Goal: Task Accomplishment & Management: Manage account settings

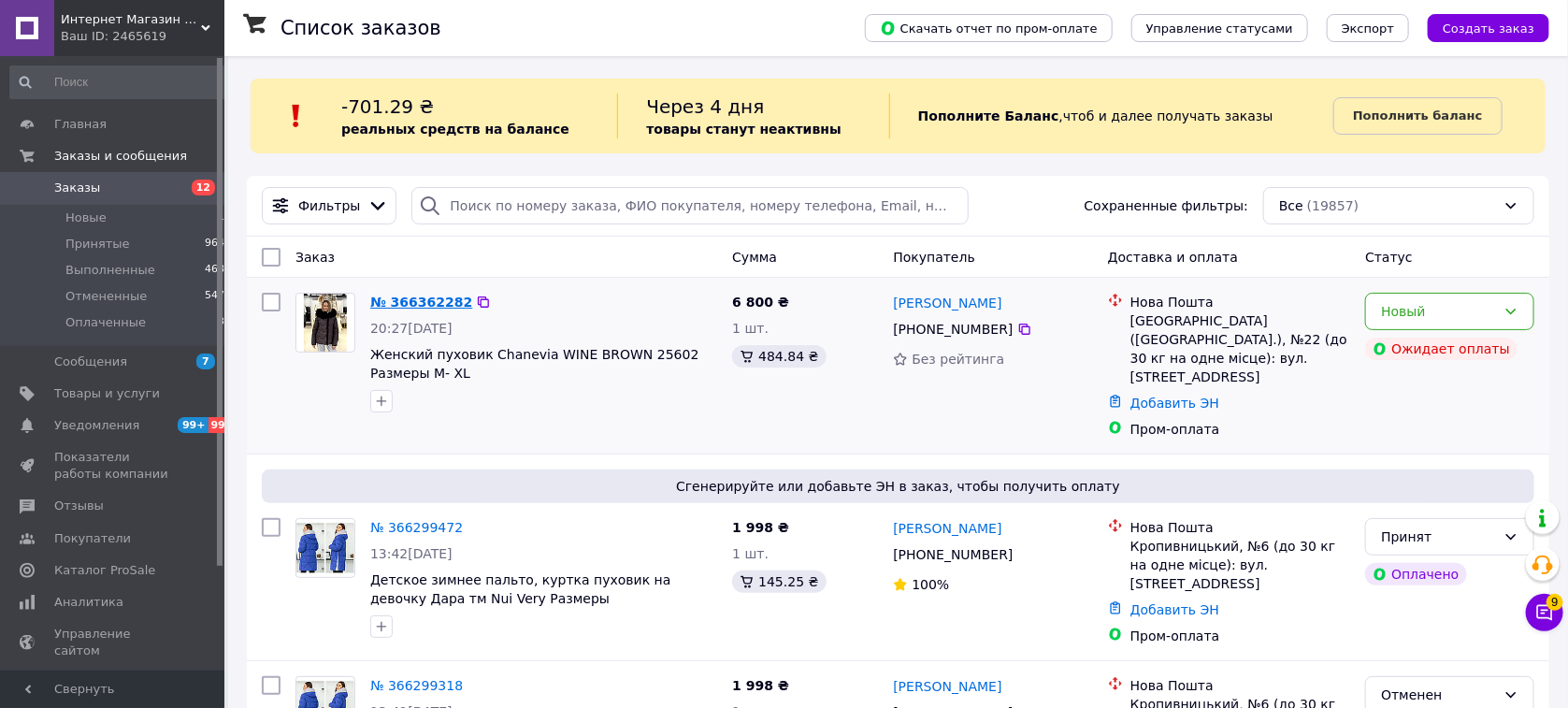
click at [435, 300] on link "№ 366362282" at bounding box center [420, 302] width 102 height 15
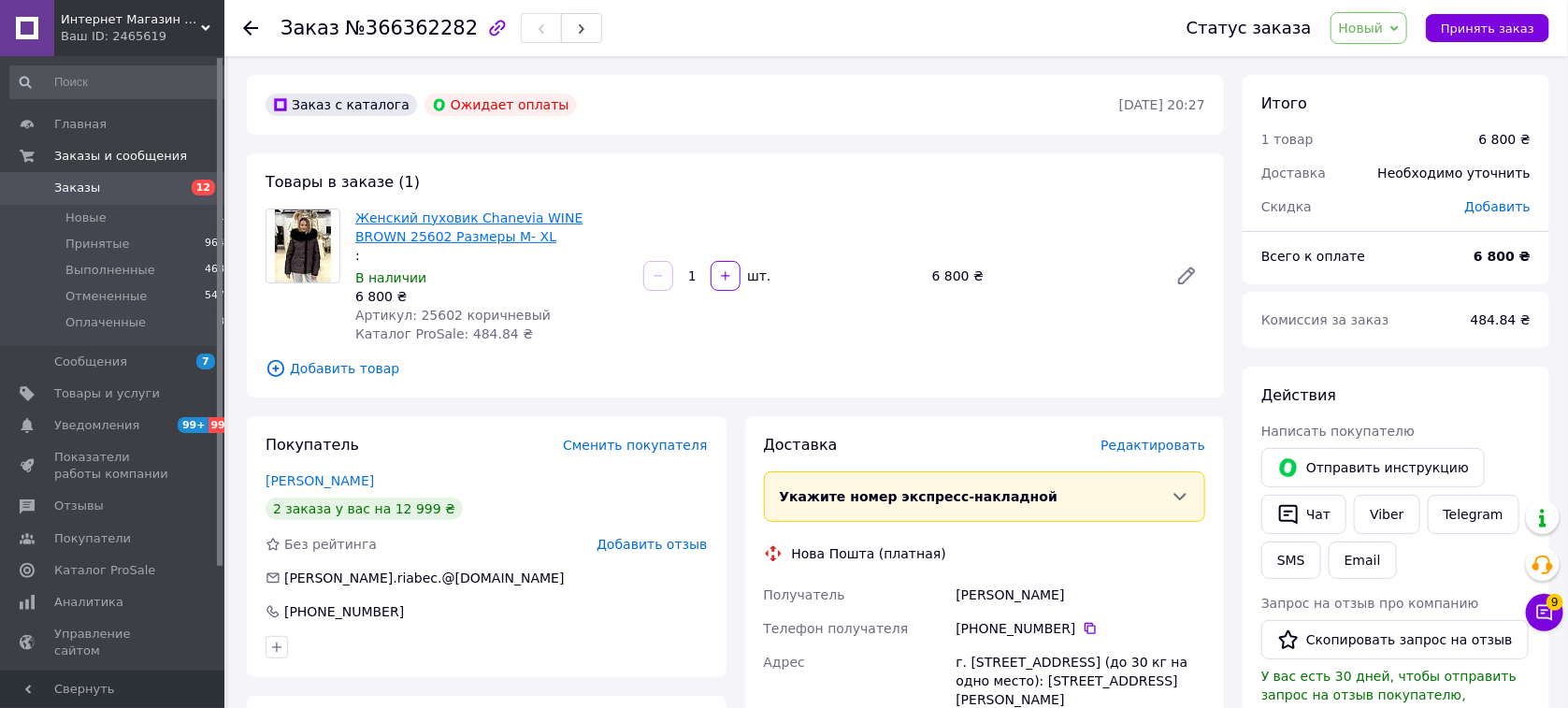
click at [370, 234] on link "Женский пуховик Chanevia WINE BROWN 25602 Размеры M- XL" at bounding box center [468, 227] width 227 height 34
click at [1366, 472] on button "Отправить инструкцию" at bounding box center [1372, 467] width 223 height 39
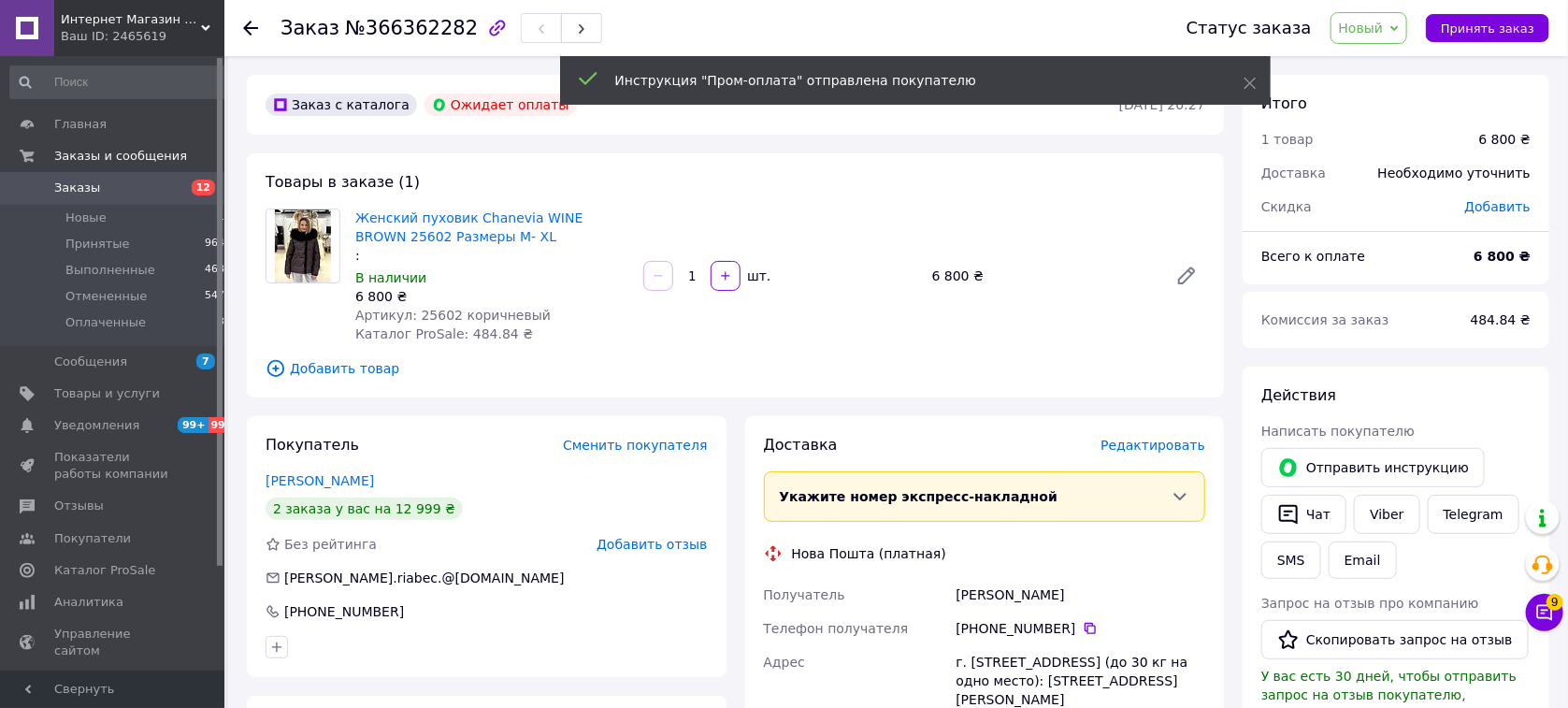
scroll to position [462, 0]
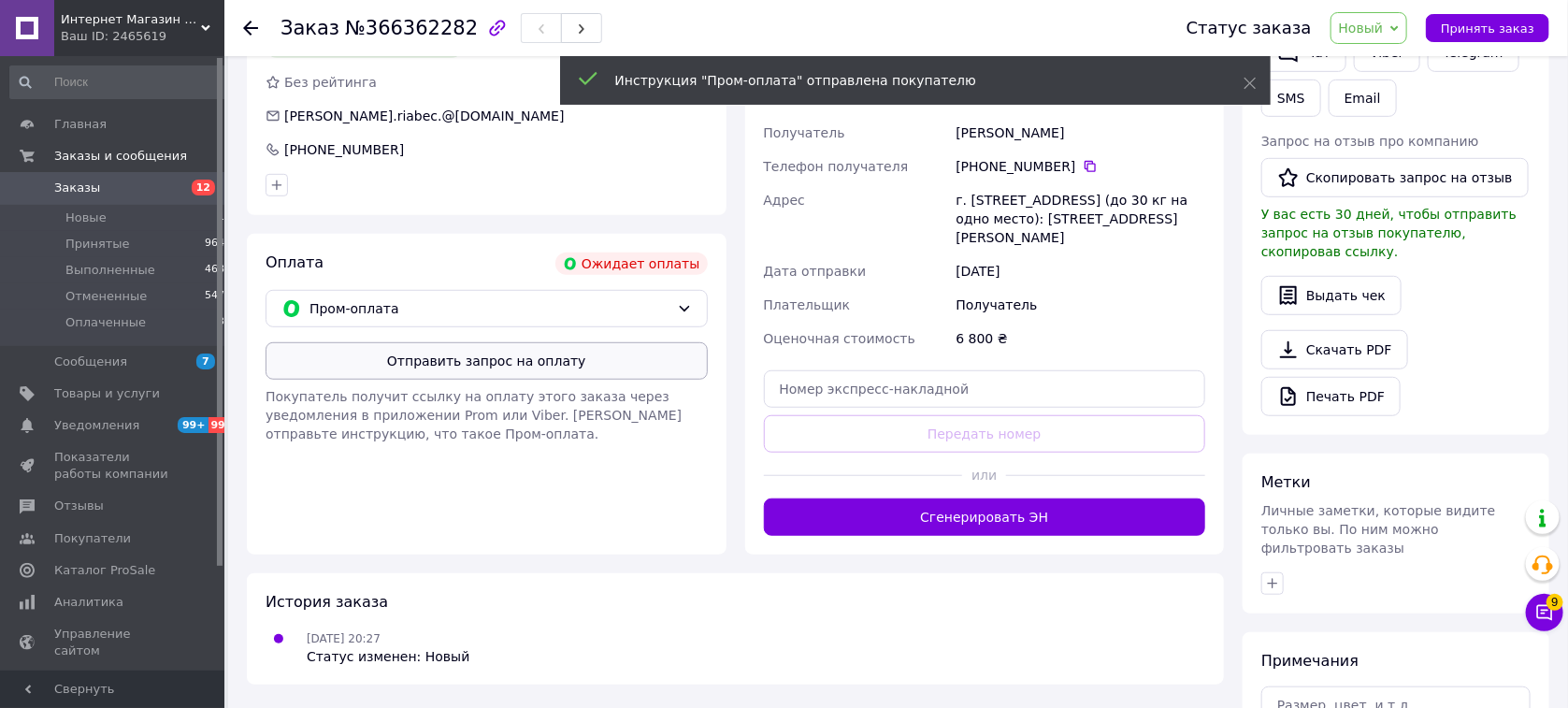
click at [469, 367] on button "Отправить запрос на оплату" at bounding box center [487, 360] width 443 height 37
click at [1470, 22] on span "Принять заказ" at bounding box center [1488, 28] width 94 height 14
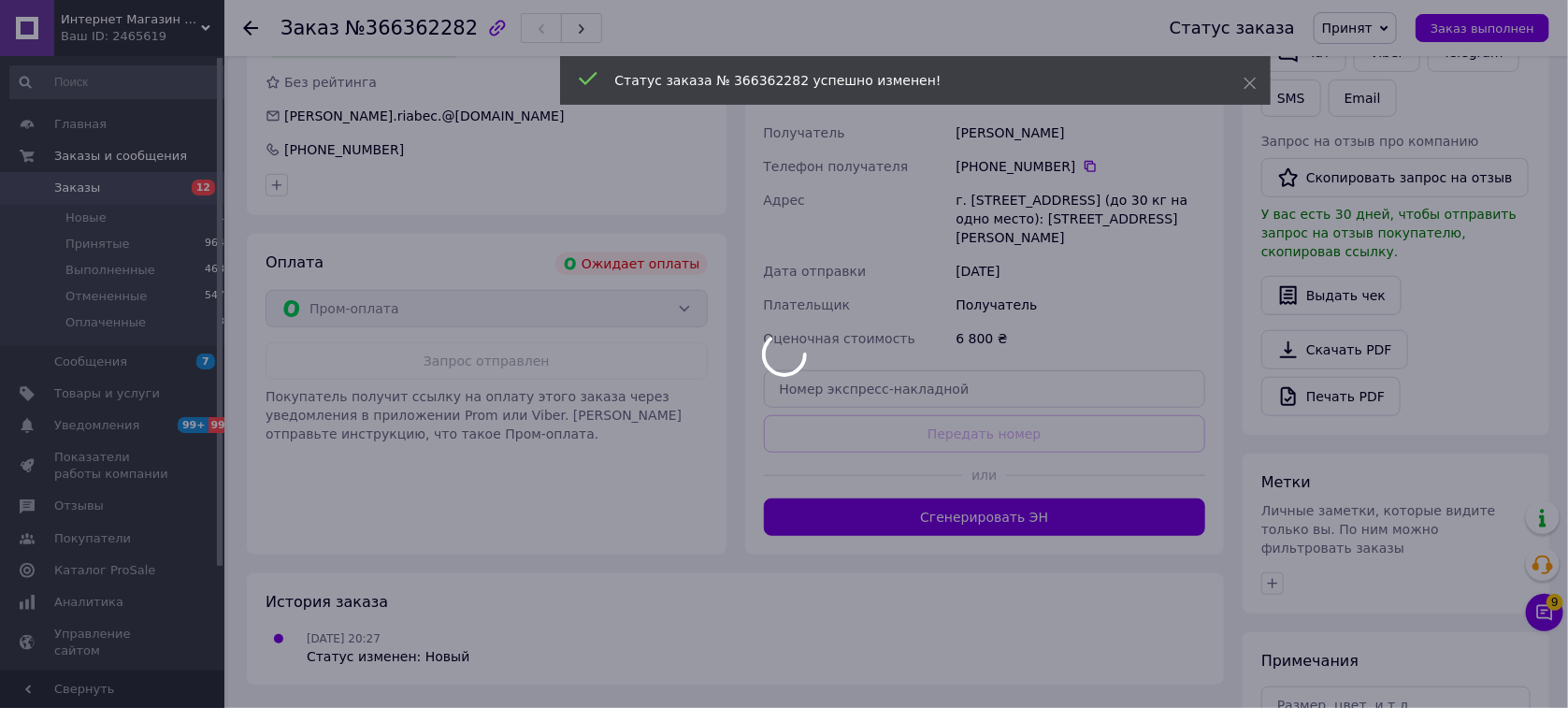
scroll to position [0, 0]
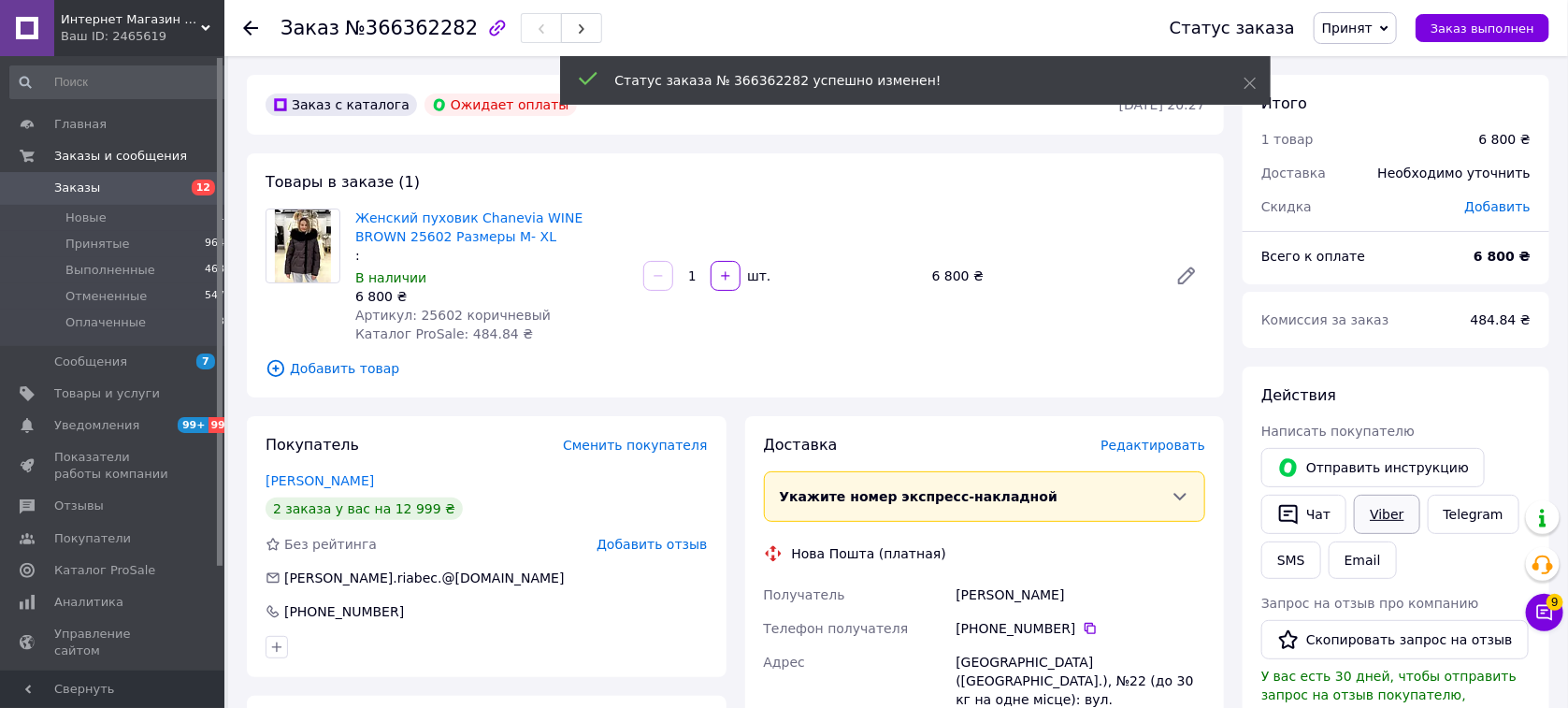
click at [1382, 514] on link "Viber" at bounding box center [1386, 514] width 65 height 39
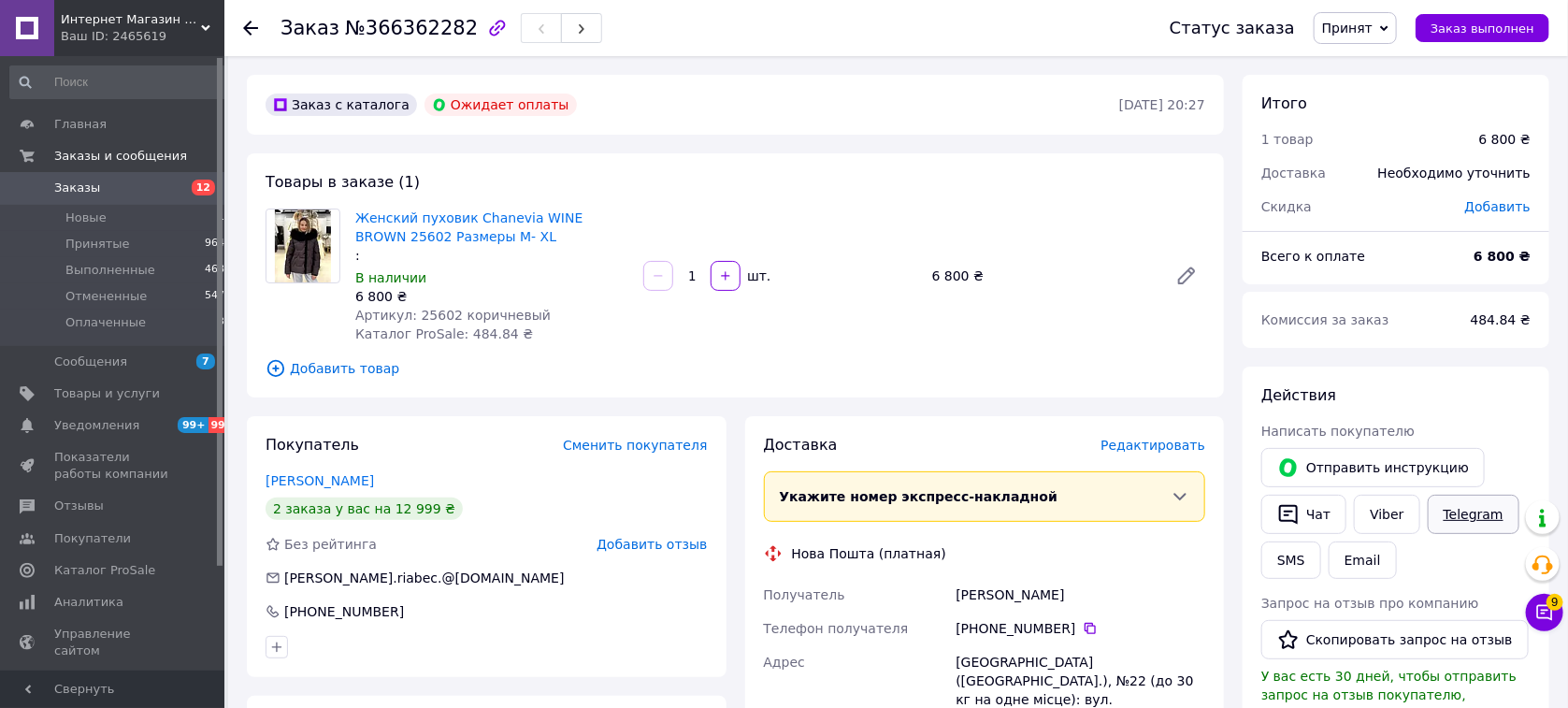
click at [1475, 513] on link "Telegram" at bounding box center [1473, 514] width 92 height 39
drag, startPoint x: 614, startPoint y: 223, endPoint x: 521, endPoint y: 213, distance: 93.5
click at [521, 213] on span "Женский пуховик Chanevia WINE BROWN 25602 Размеры M- XL" at bounding box center [491, 227] width 273 height 37
copy link "WINE BROWN"
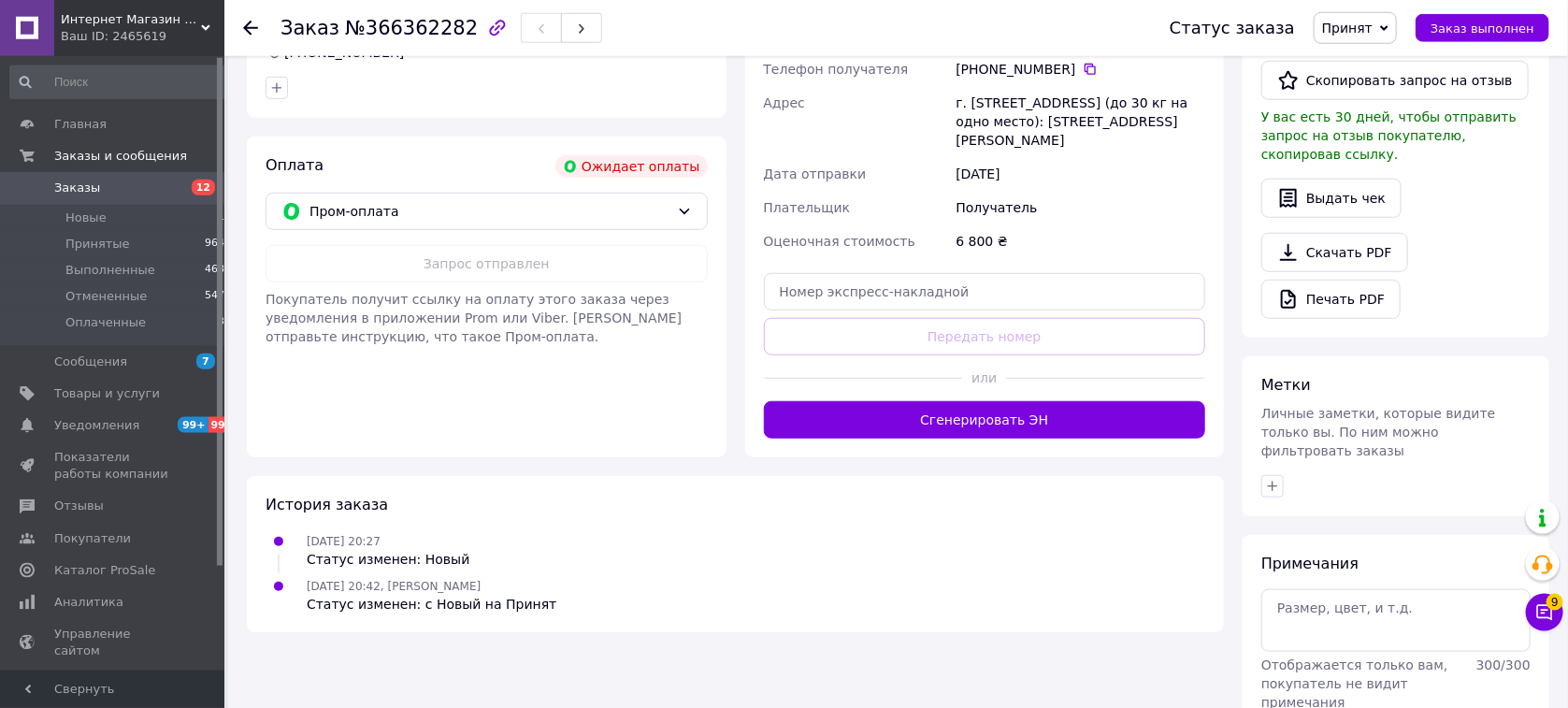
scroll to position [613, 0]
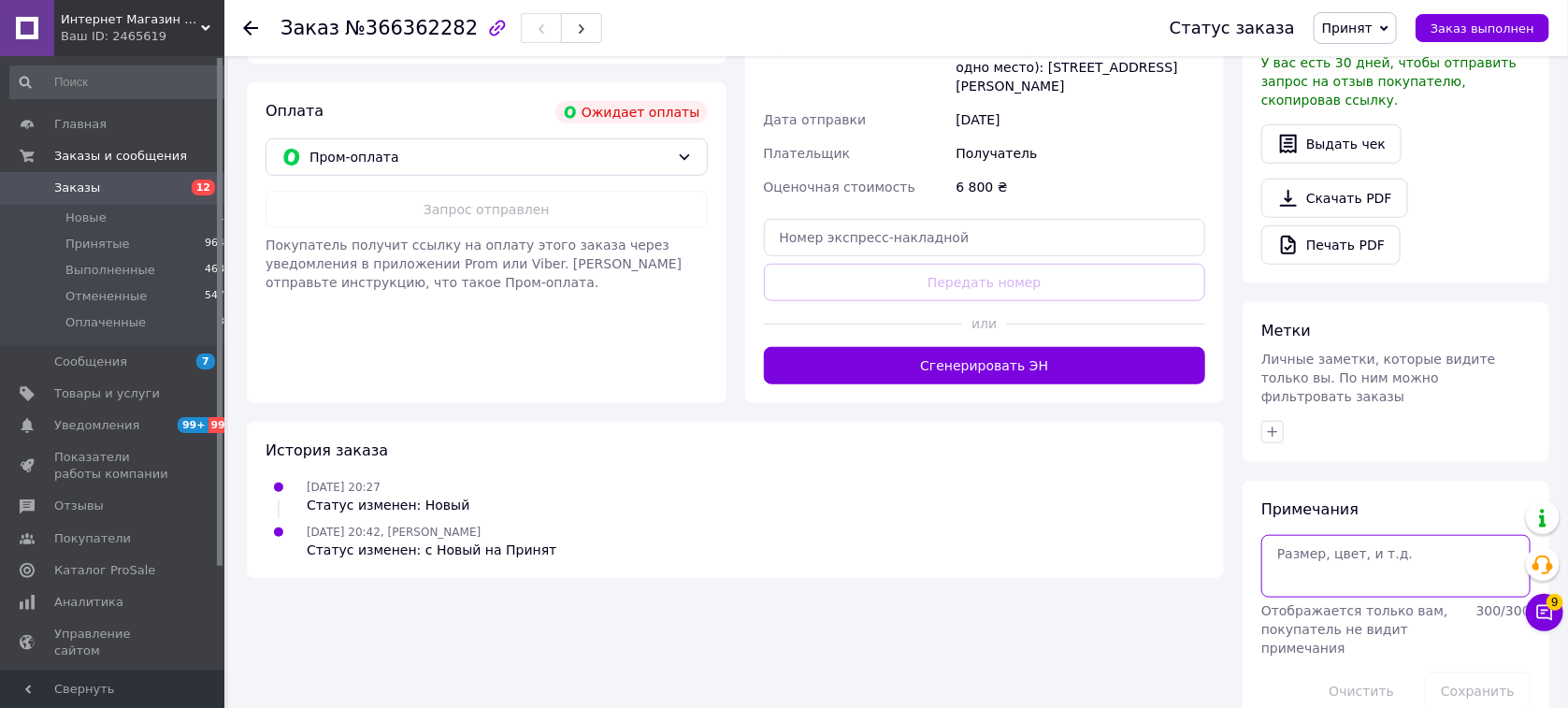
click at [1297, 535] on textarea at bounding box center [1395, 565] width 269 height 61
paste textarea "WINE BROWN"
click at [1374, 535] on textarea "WINE BROWN Мр." at bounding box center [1395, 565] width 269 height 61
type textarea "WINE BROWN М р."
click at [1476, 673] on button "Сохранить" at bounding box center [1477, 691] width 105 height 37
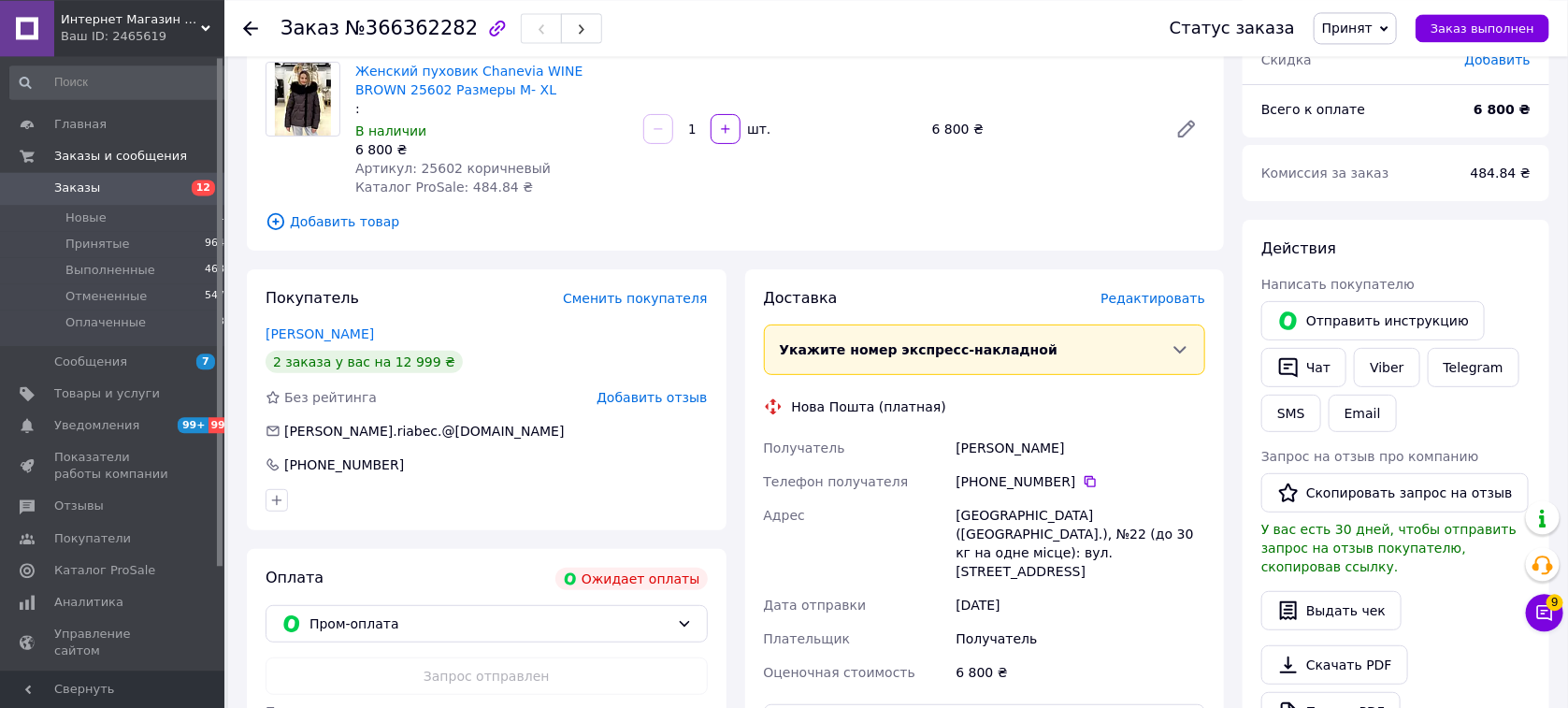
scroll to position [0, 0]
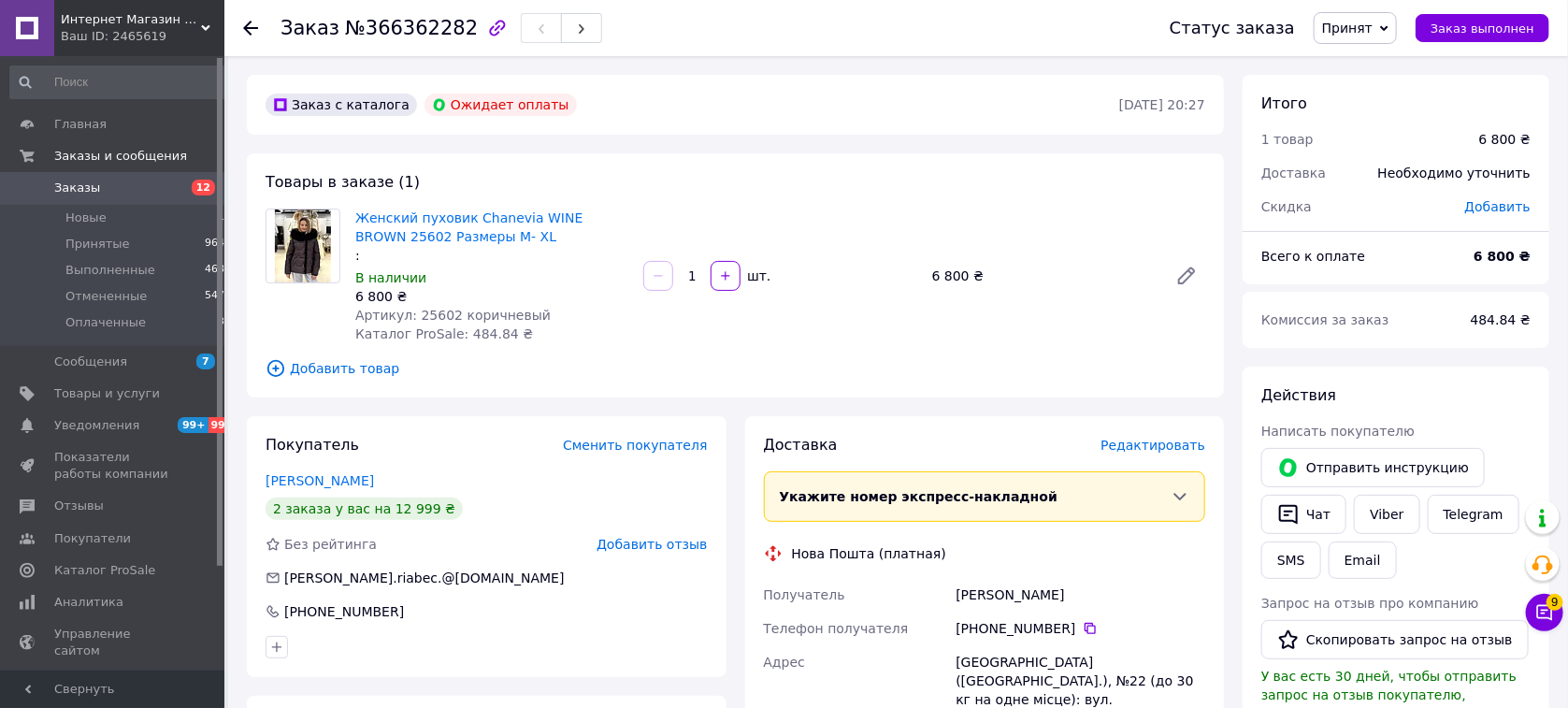
click at [244, 34] on icon at bounding box center [251, 28] width 15 height 15
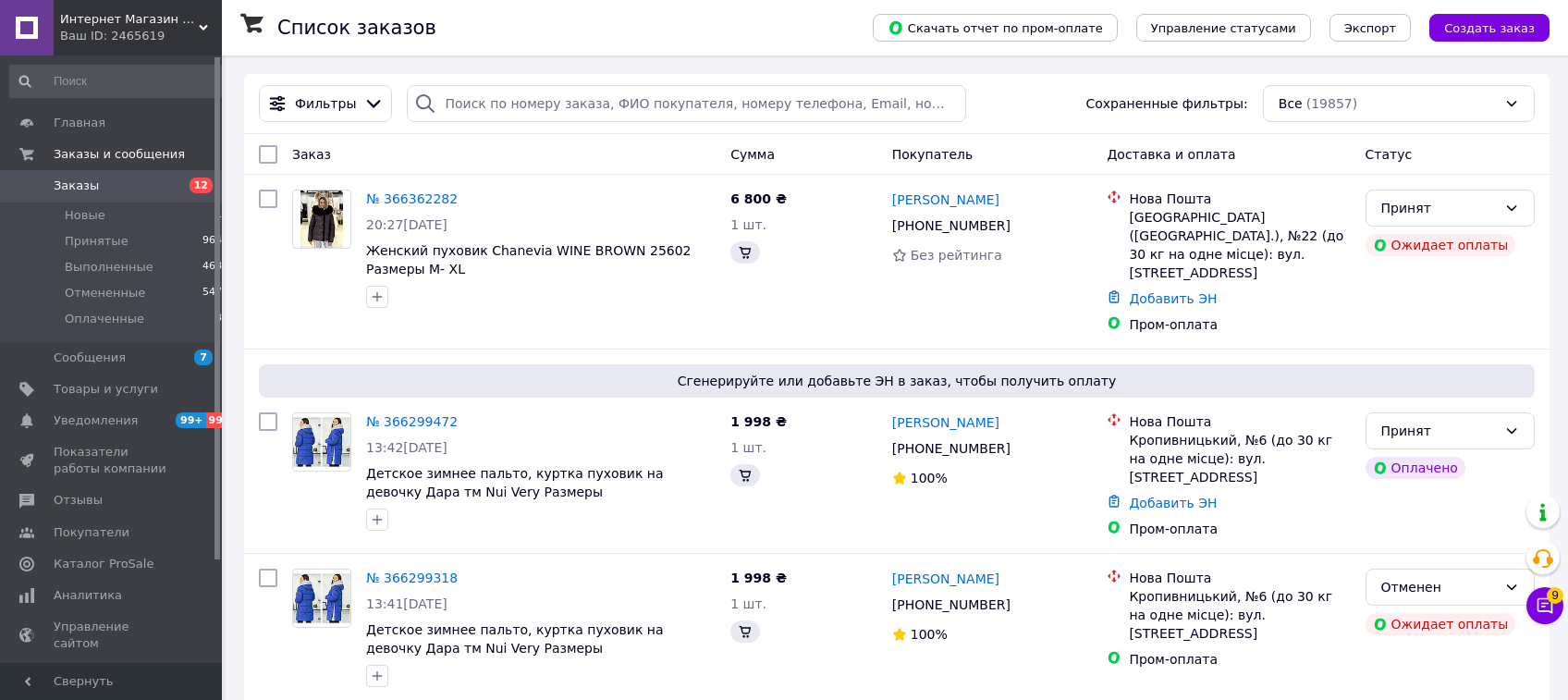
click at [113, 217] on li "Новые 11" at bounding box center [119, 215] width 240 height 26
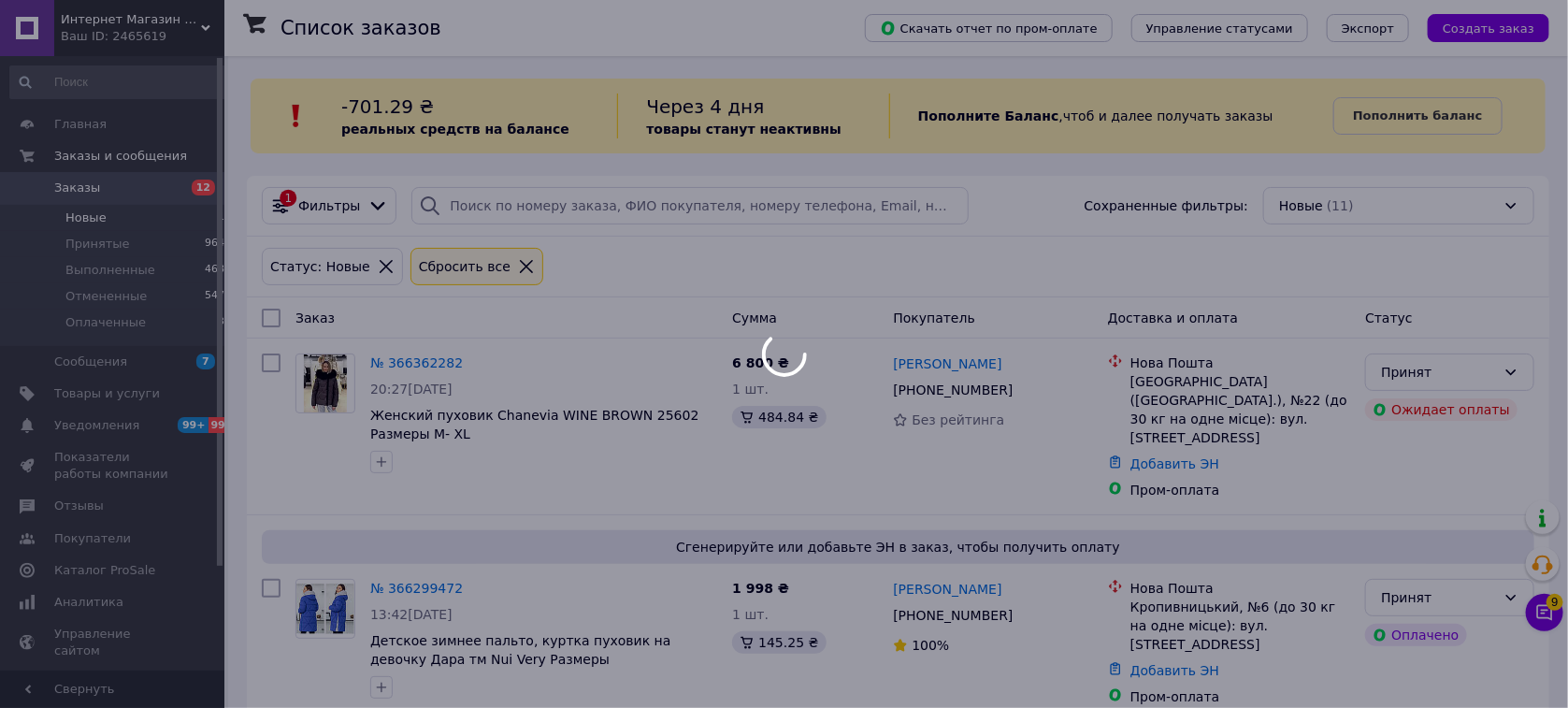
click at [518, 273] on icon at bounding box center [527, 266] width 17 height 17
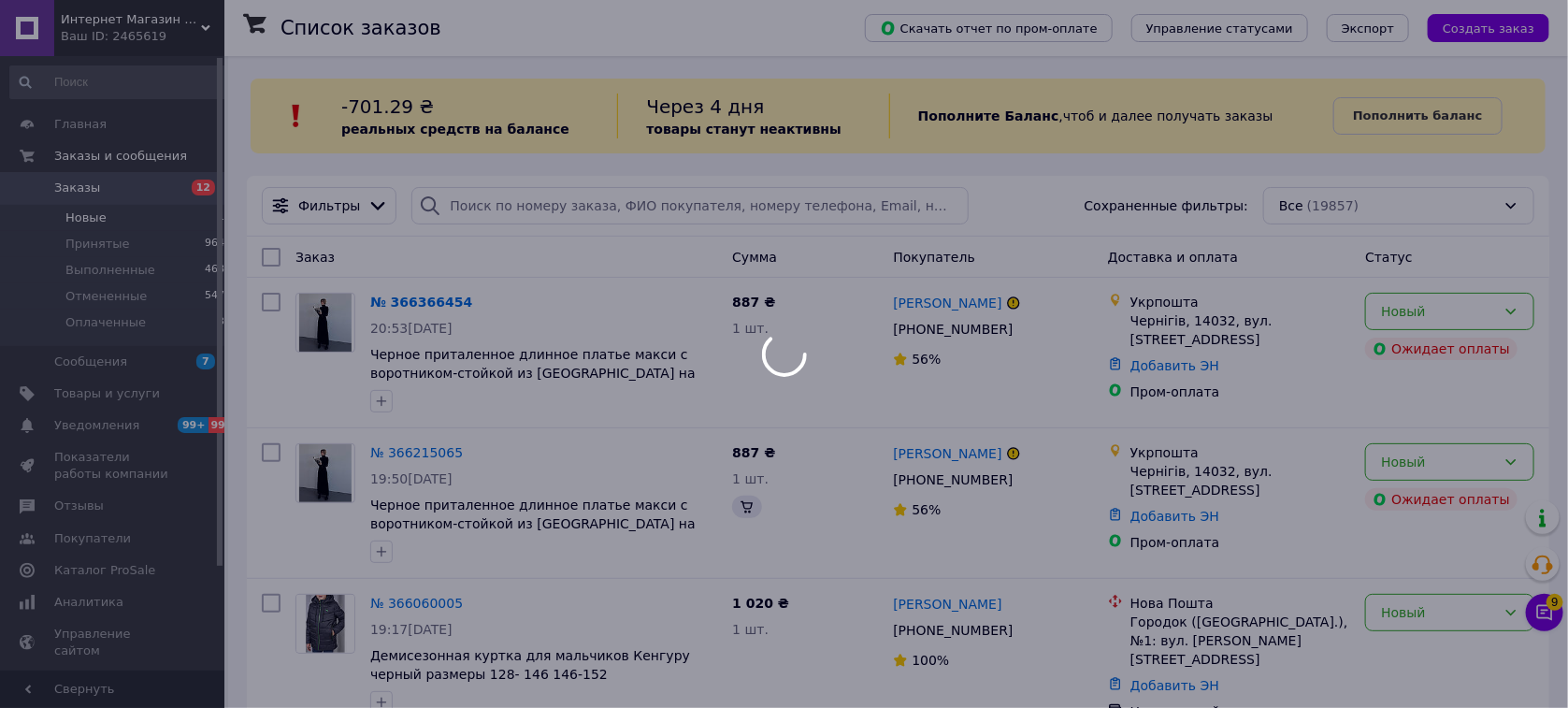
click at [499, 261] on div "Заказ" at bounding box center [507, 257] width 437 height 34
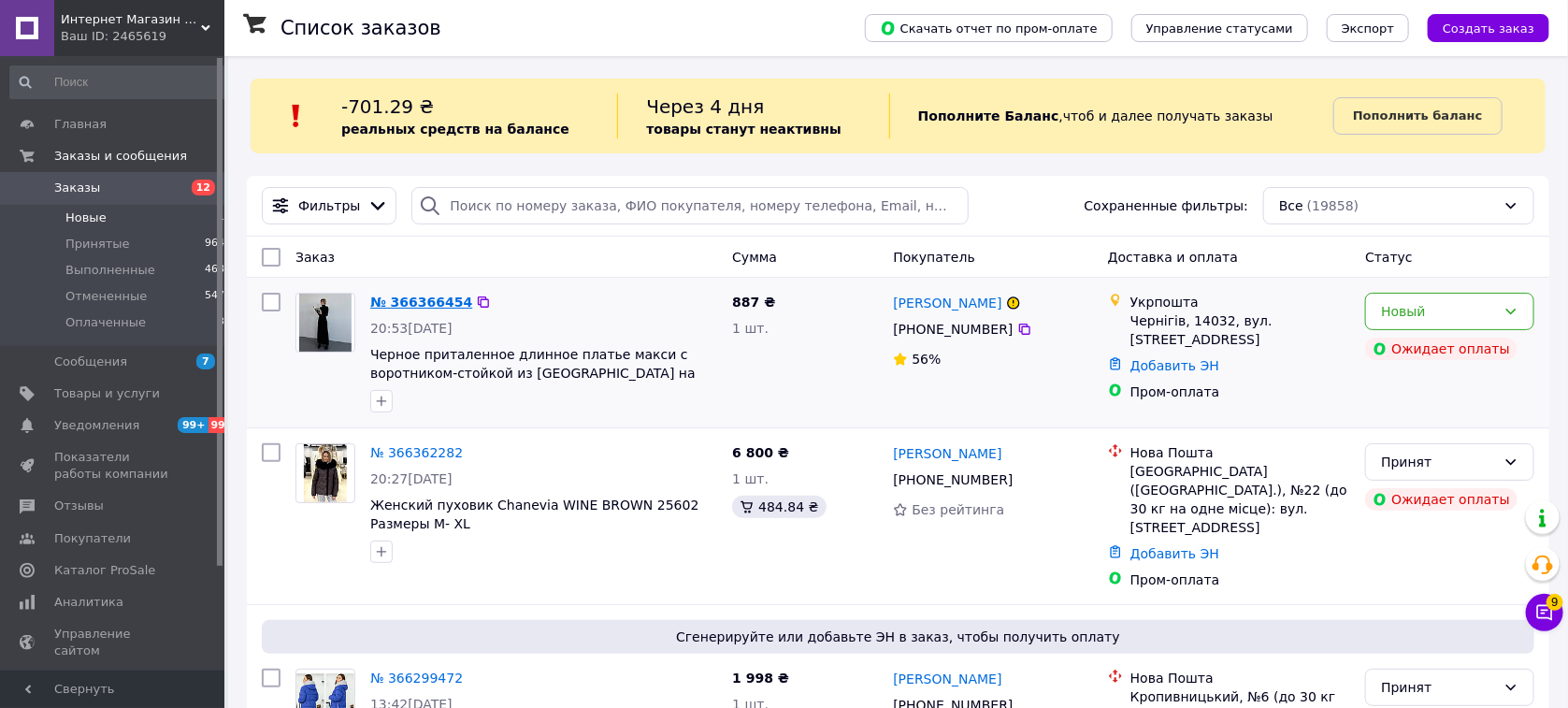
click at [395, 307] on link "№ 366366454" at bounding box center [420, 302] width 102 height 15
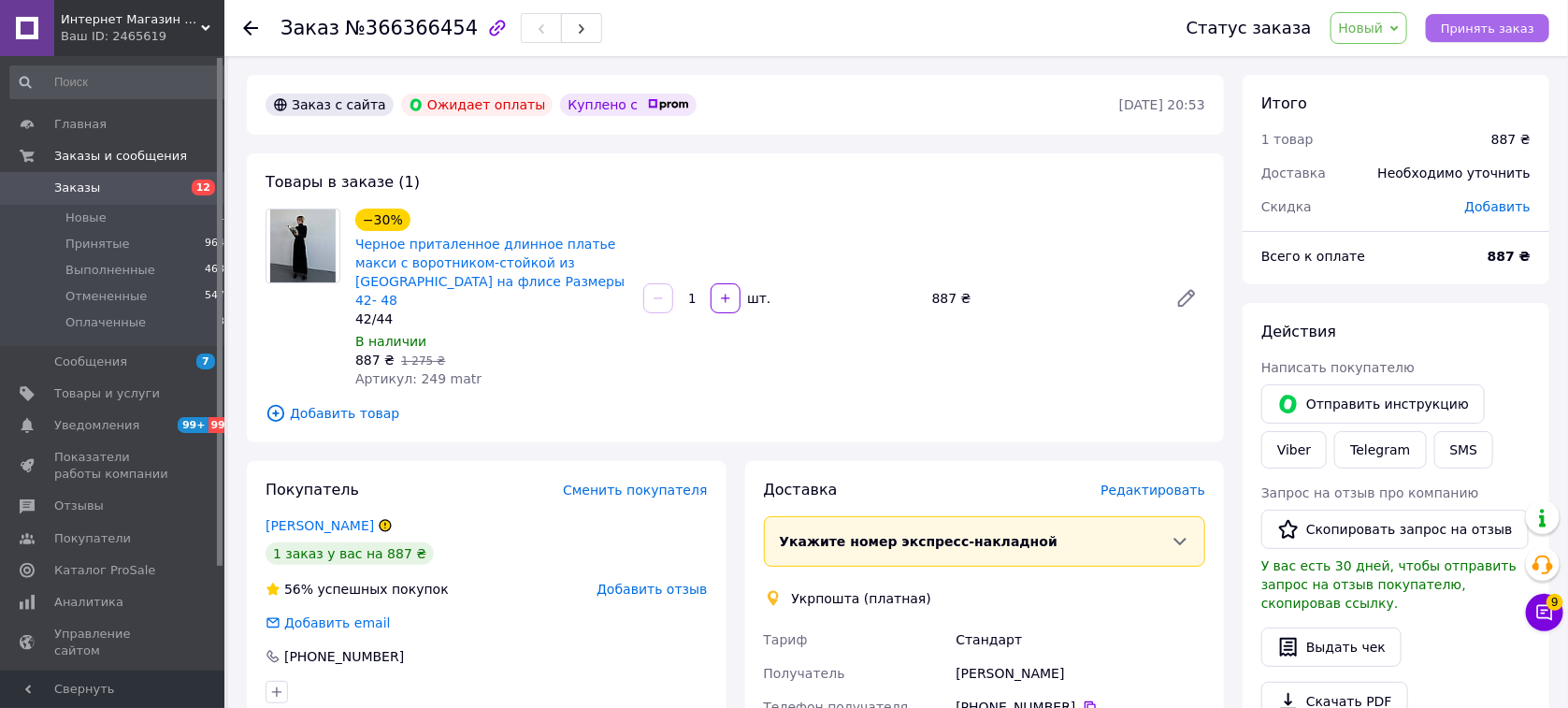
click at [1477, 35] on span "Принять заказ" at bounding box center [1488, 28] width 94 height 14
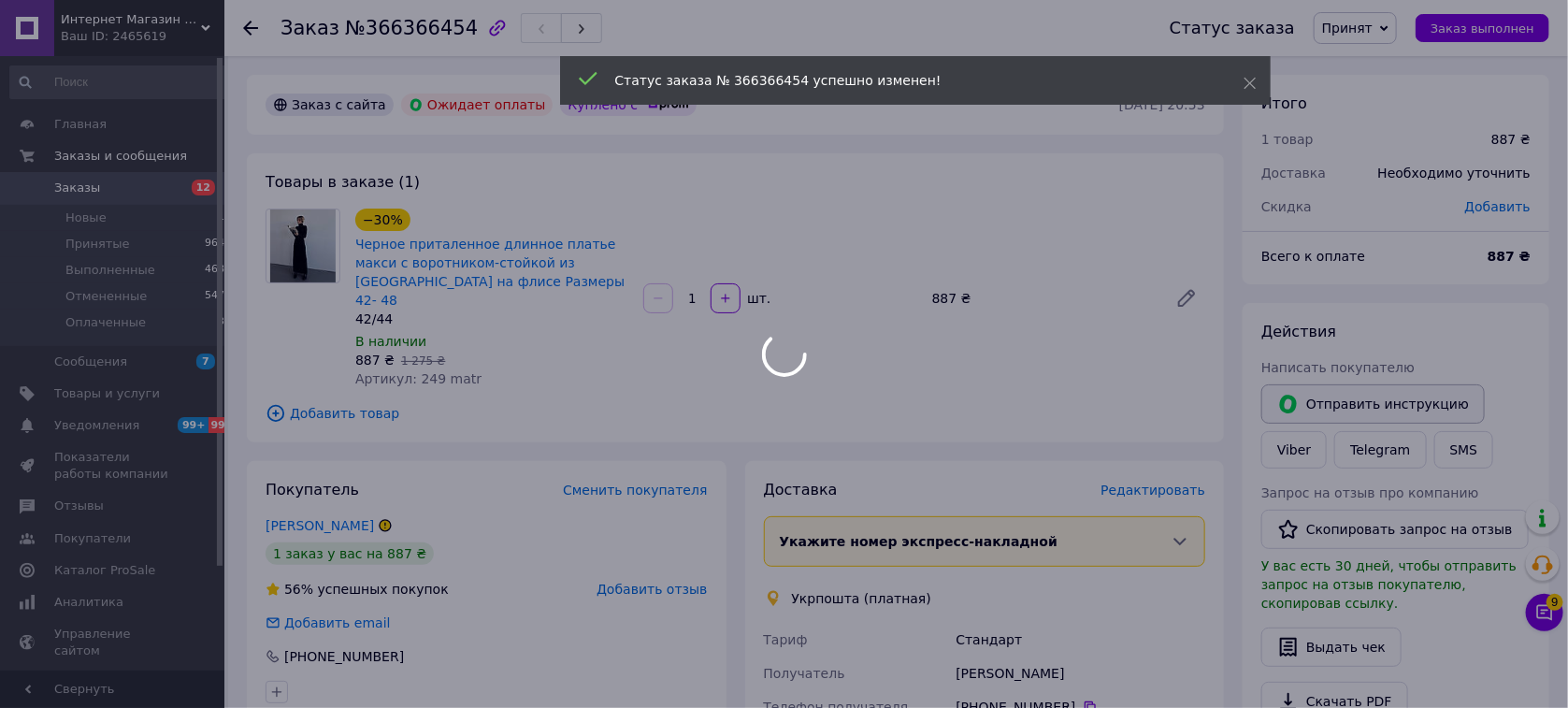
click at [1380, 410] on div at bounding box center [784, 354] width 1568 height 708
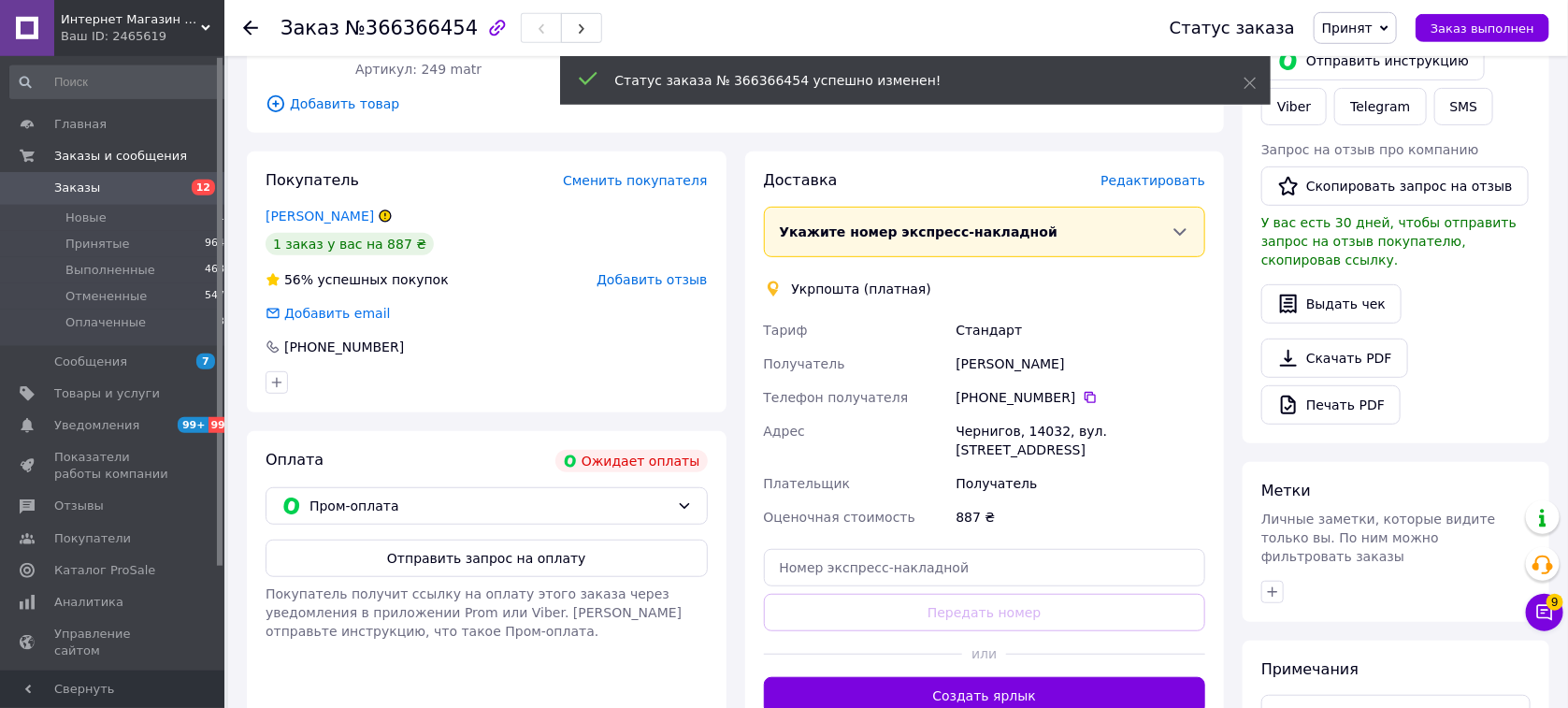
scroll to position [462, 0]
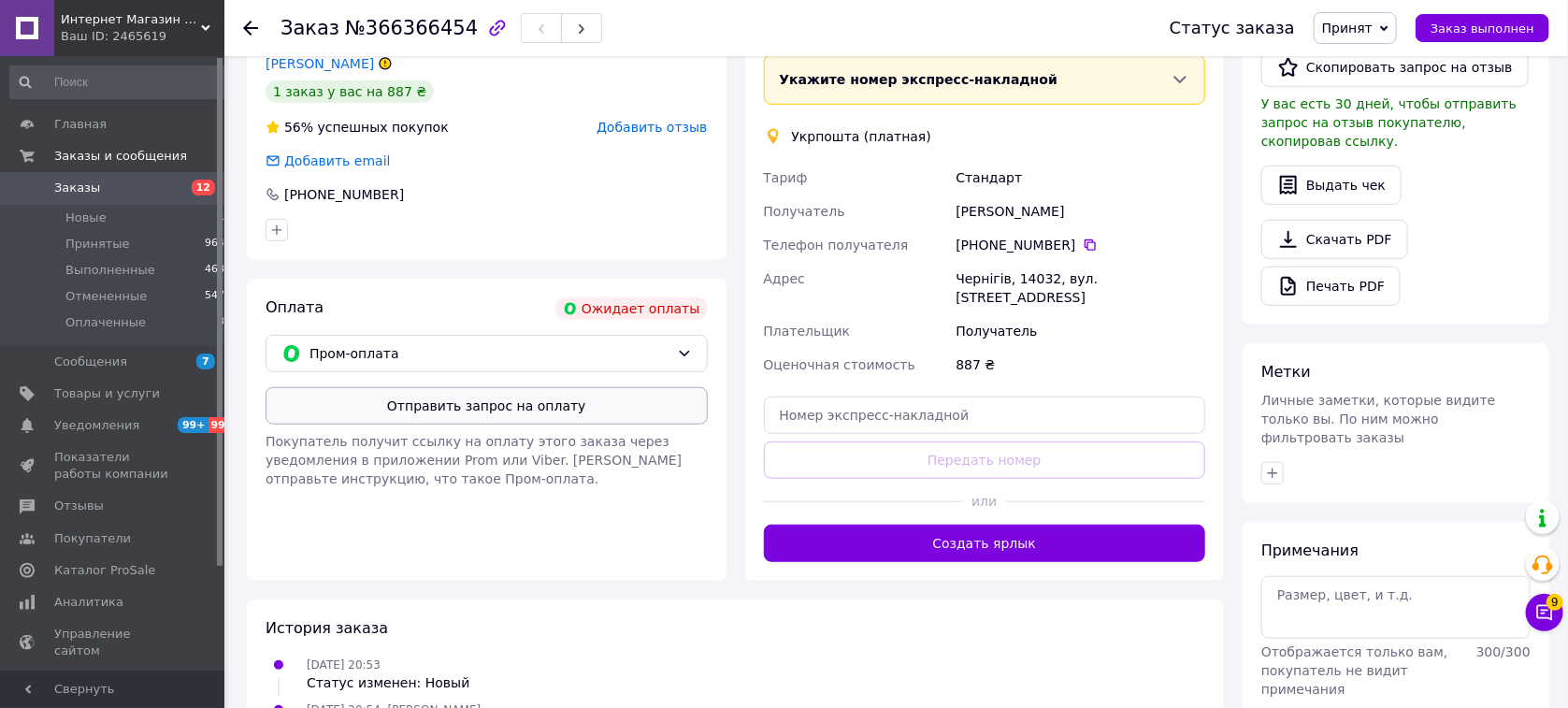
click at [414, 395] on button "Отправить запрос на оплату" at bounding box center [487, 405] width 443 height 37
click at [251, 29] on use at bounding box center [251, 28] width 15 height 15
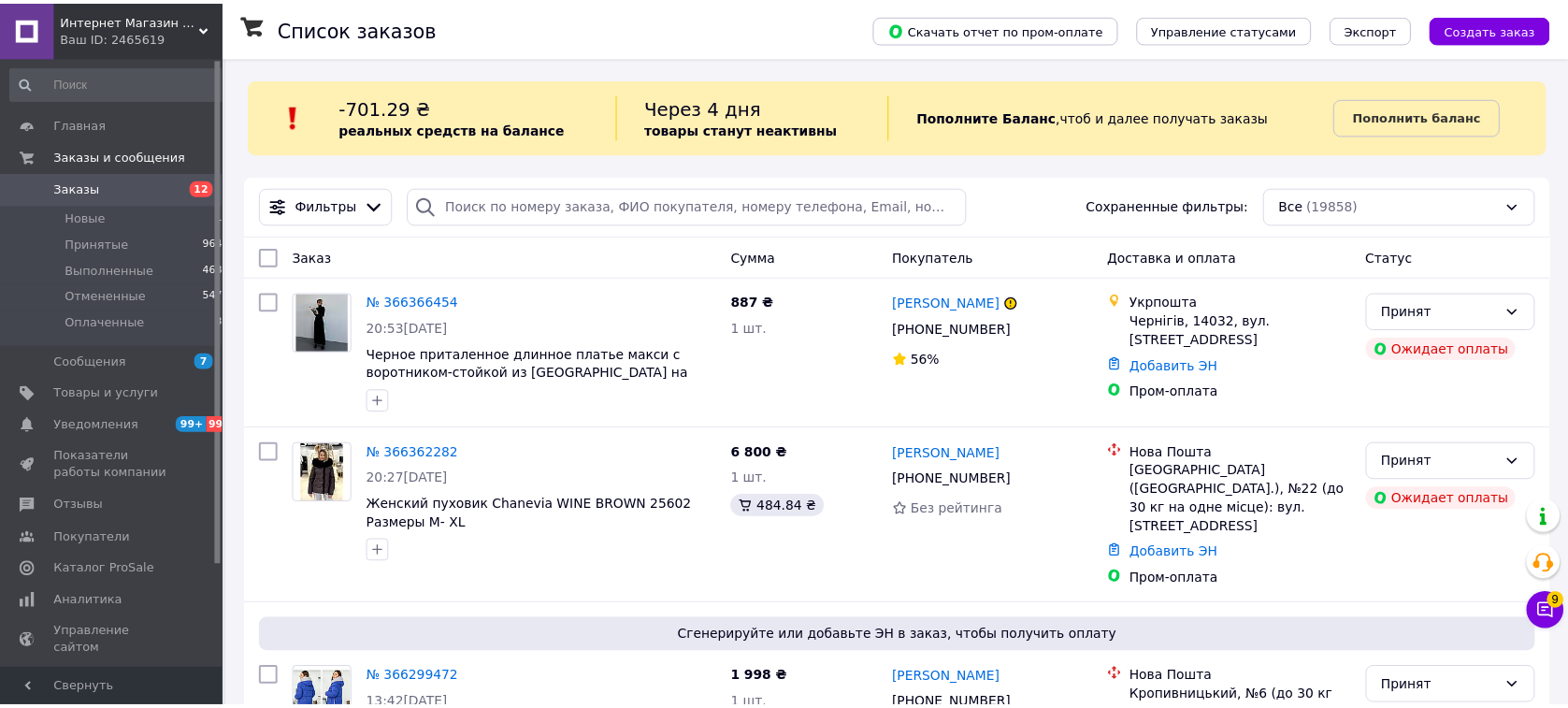
scroll to position [925, 0]
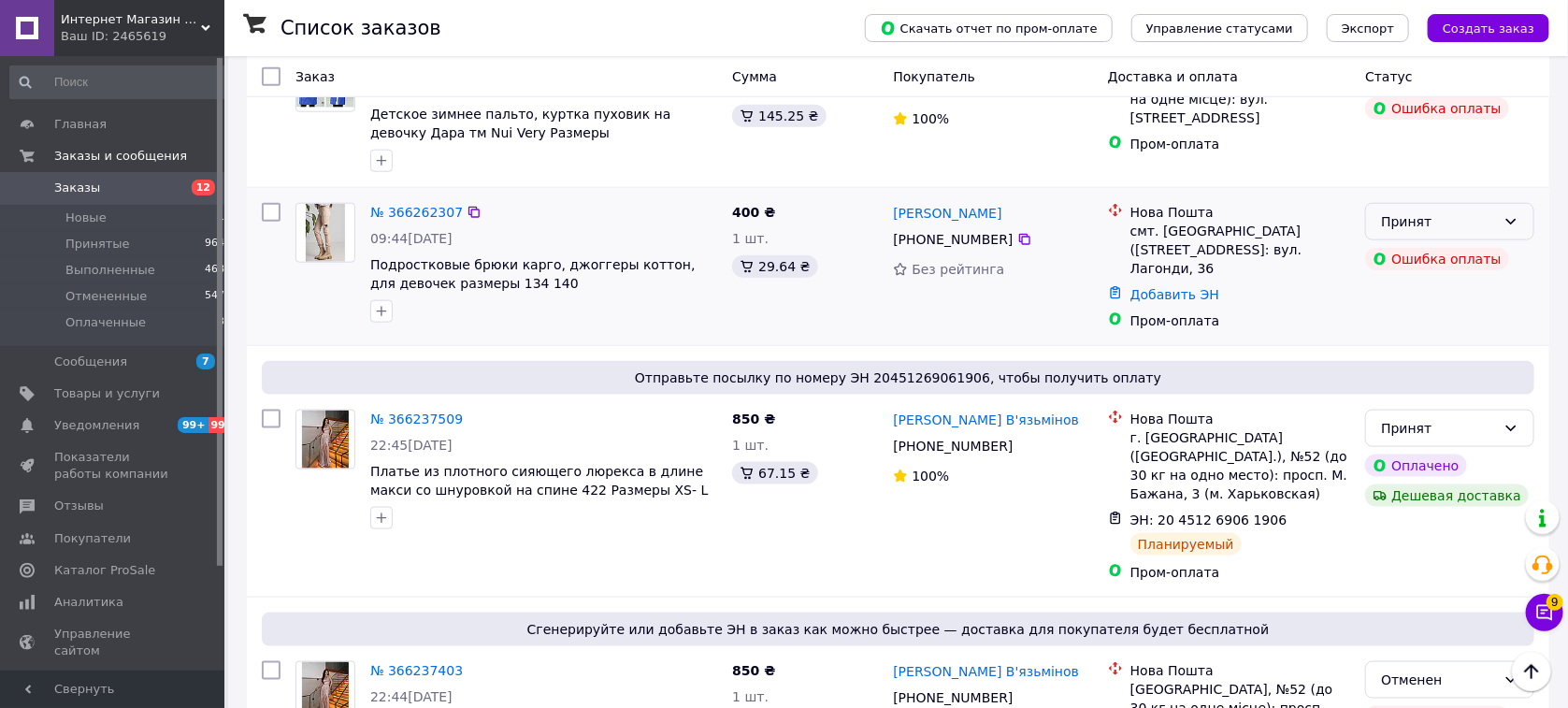
click at [1435, 212] on div "Принят" at bounding box center [1438, 221] width 115 height 20
click at [1402, 262] on li "Отменен" at bounding box center [1450, 269] width 168 height 34
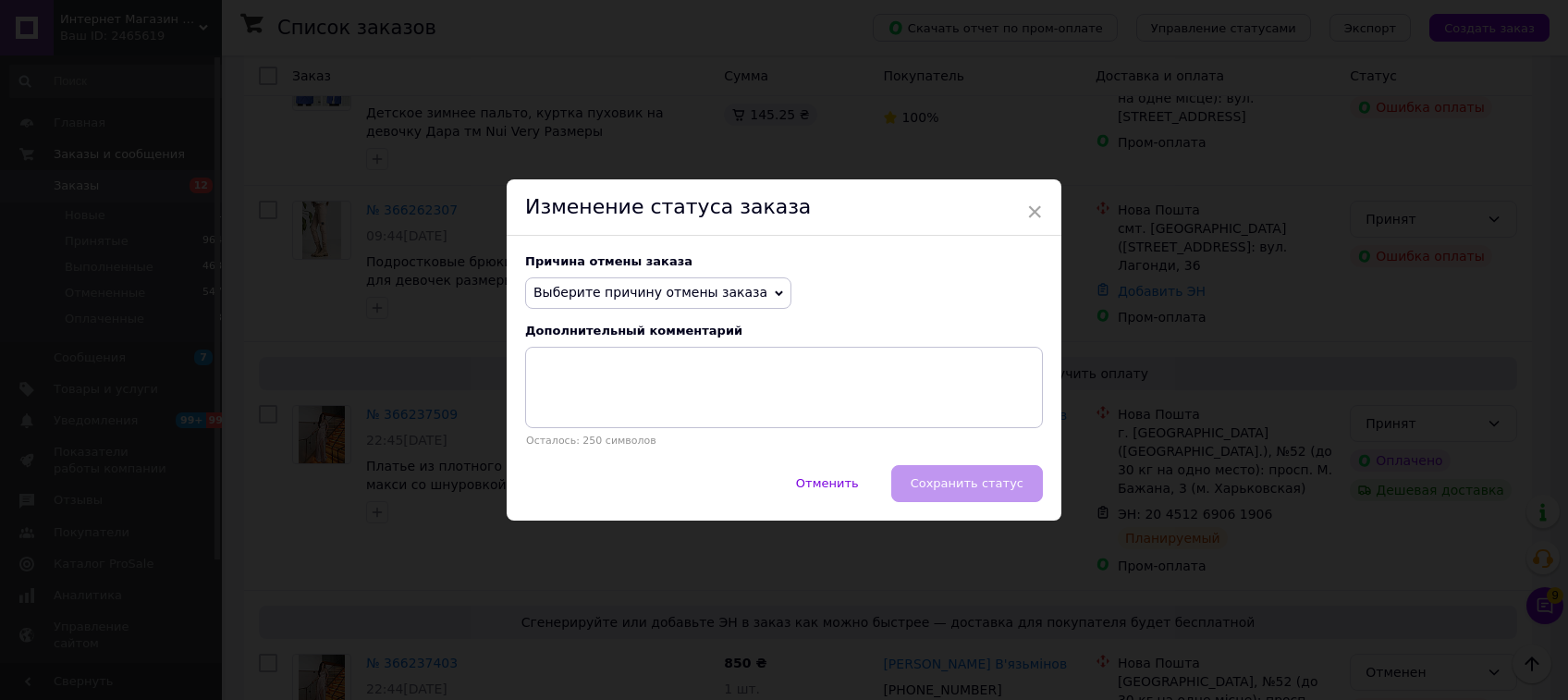
click at [567, 284] on span "Выберите причину отмены заказа" at bounding box center [658, 293] width 266 height 31
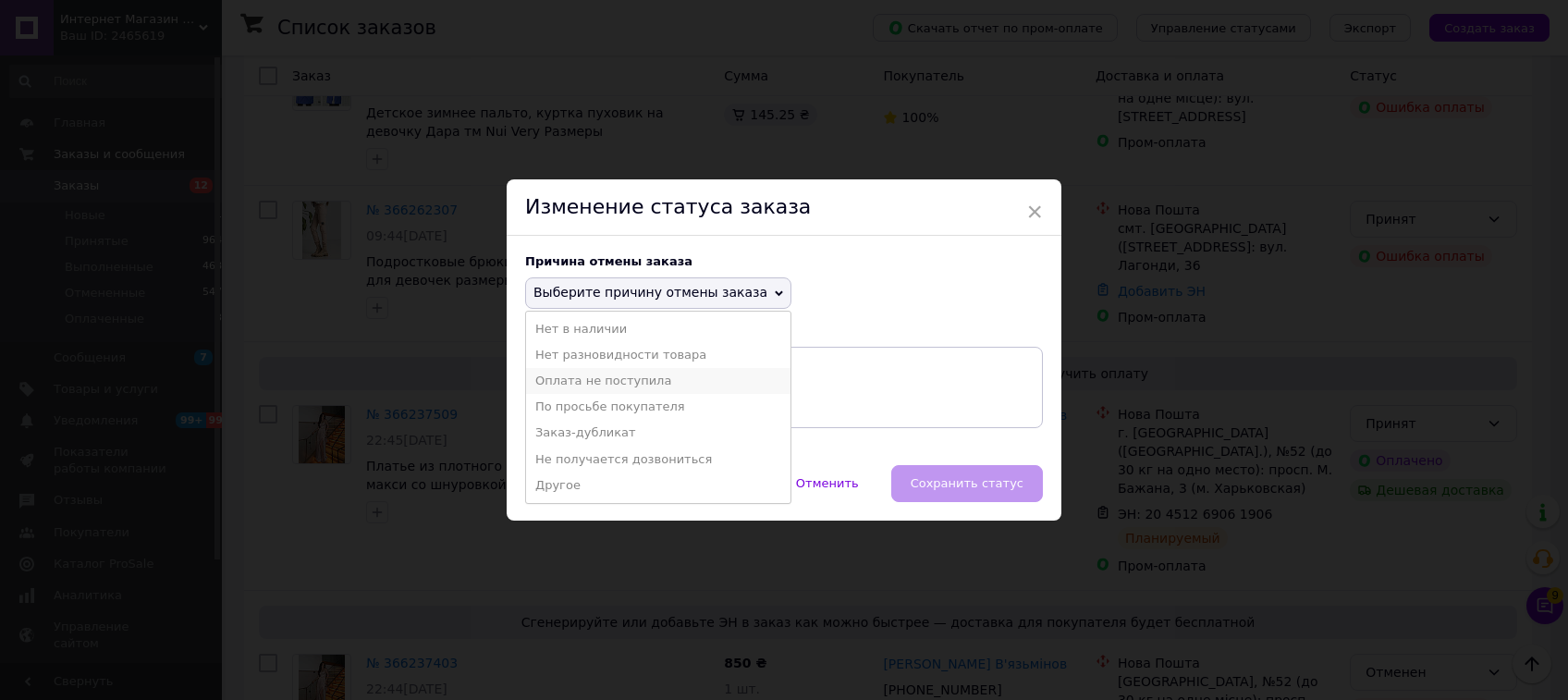
click at [586, 376] on li "Оплата не поступила" at bounding box center [658, 380] width 264 height 26
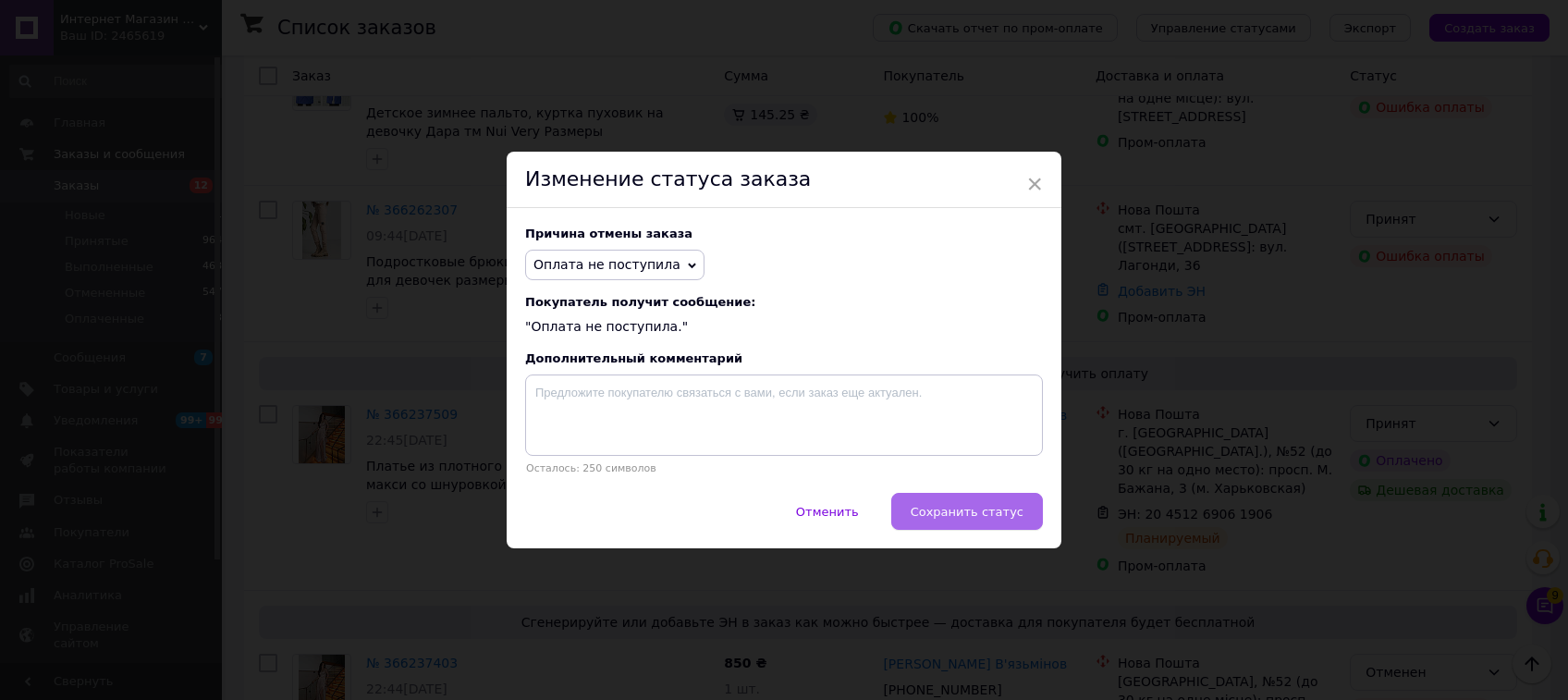
drag, startPoint x: 935, startPoint y: 486, endPoint x: 938, endPoint y: 499, distance: 13.3
click at [936, 488] on div "Причина отмены заказа Оплата не поступила Нет в наличии Нет разновидности товар…" at bounding box center [784, 350] width 555 height 285
click at [938, 499] on button "Сохранить статус" at bounding box center [967, 511] width 152 height 37
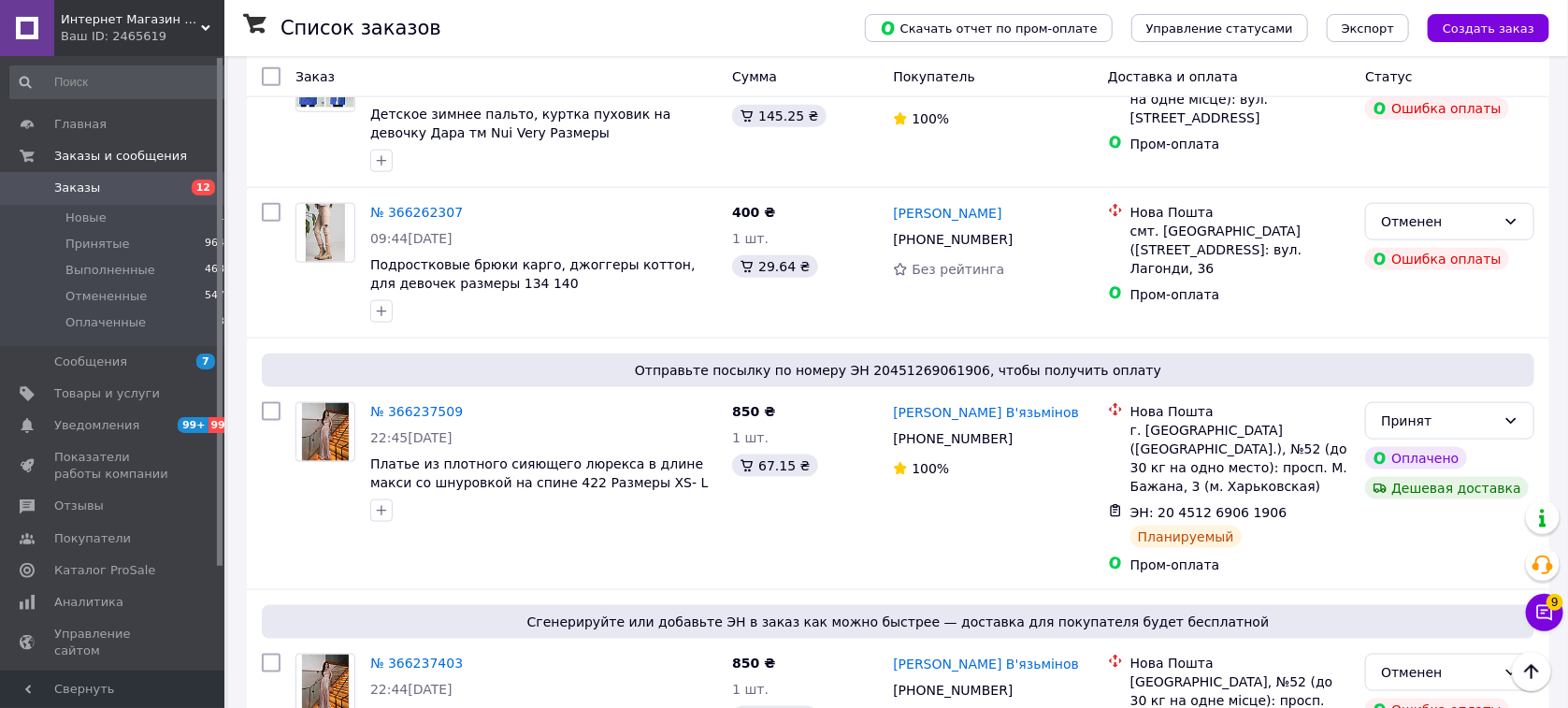
scroll to position [1436, 0]
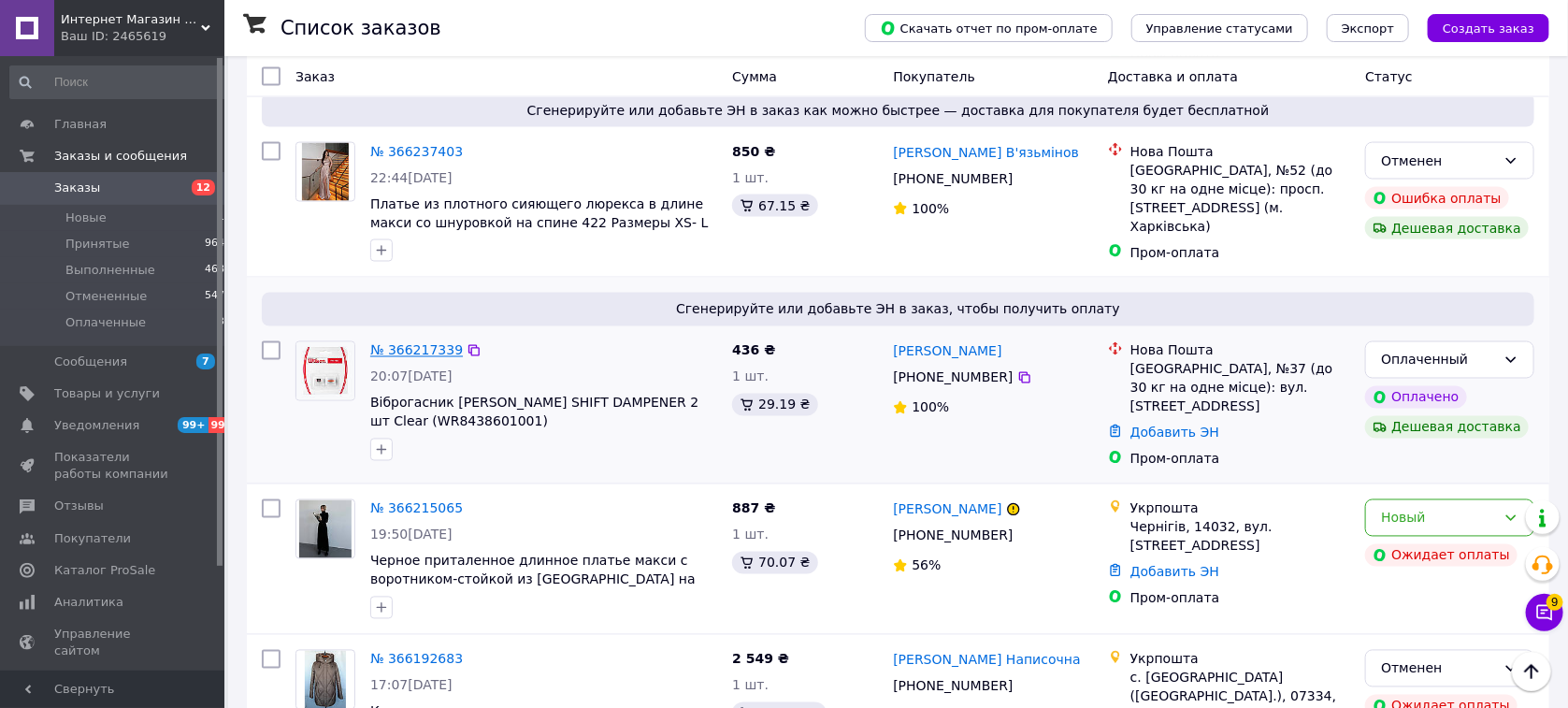
click at [414, 343] on link "№ 366217339" at bounding box center [416, 351] width 93 height 15
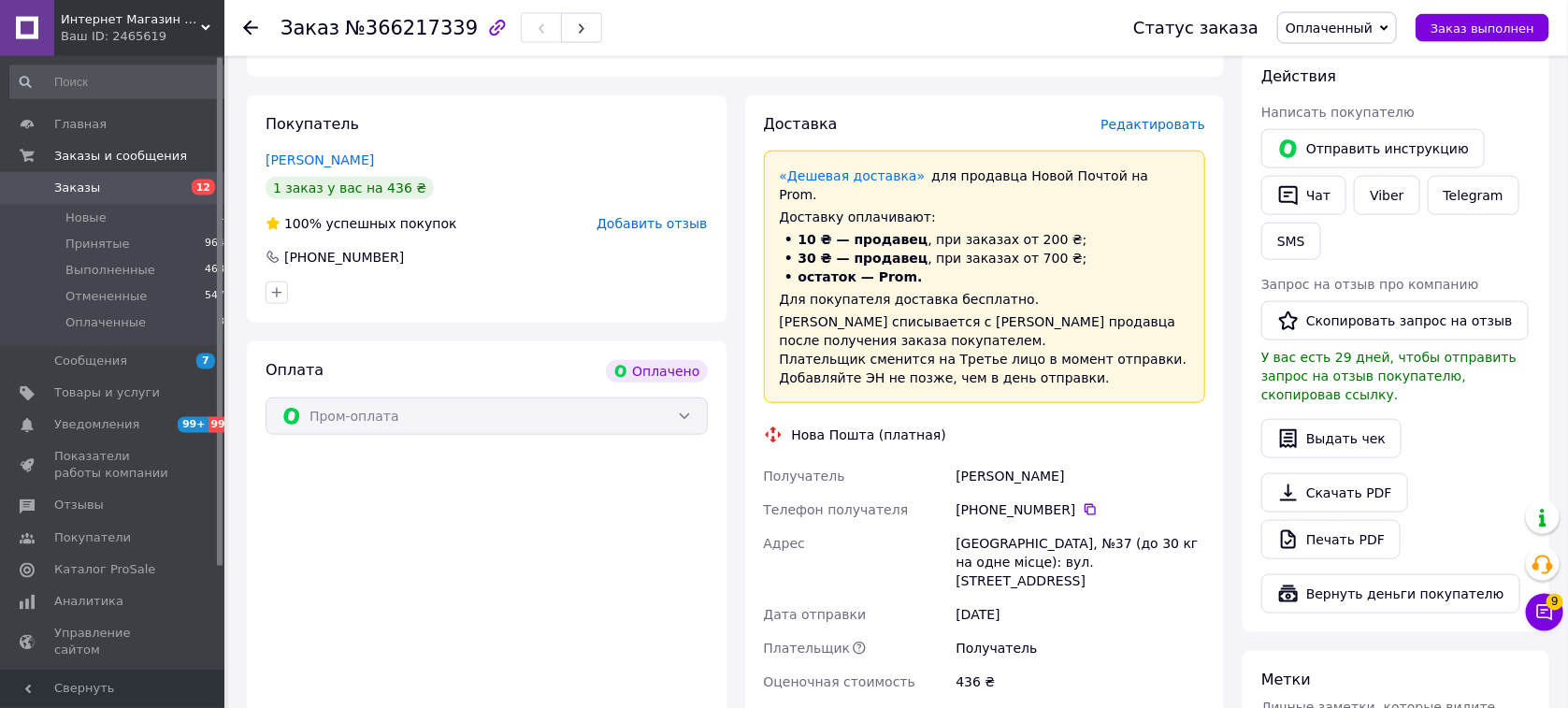
scroll to position [1071, 0]
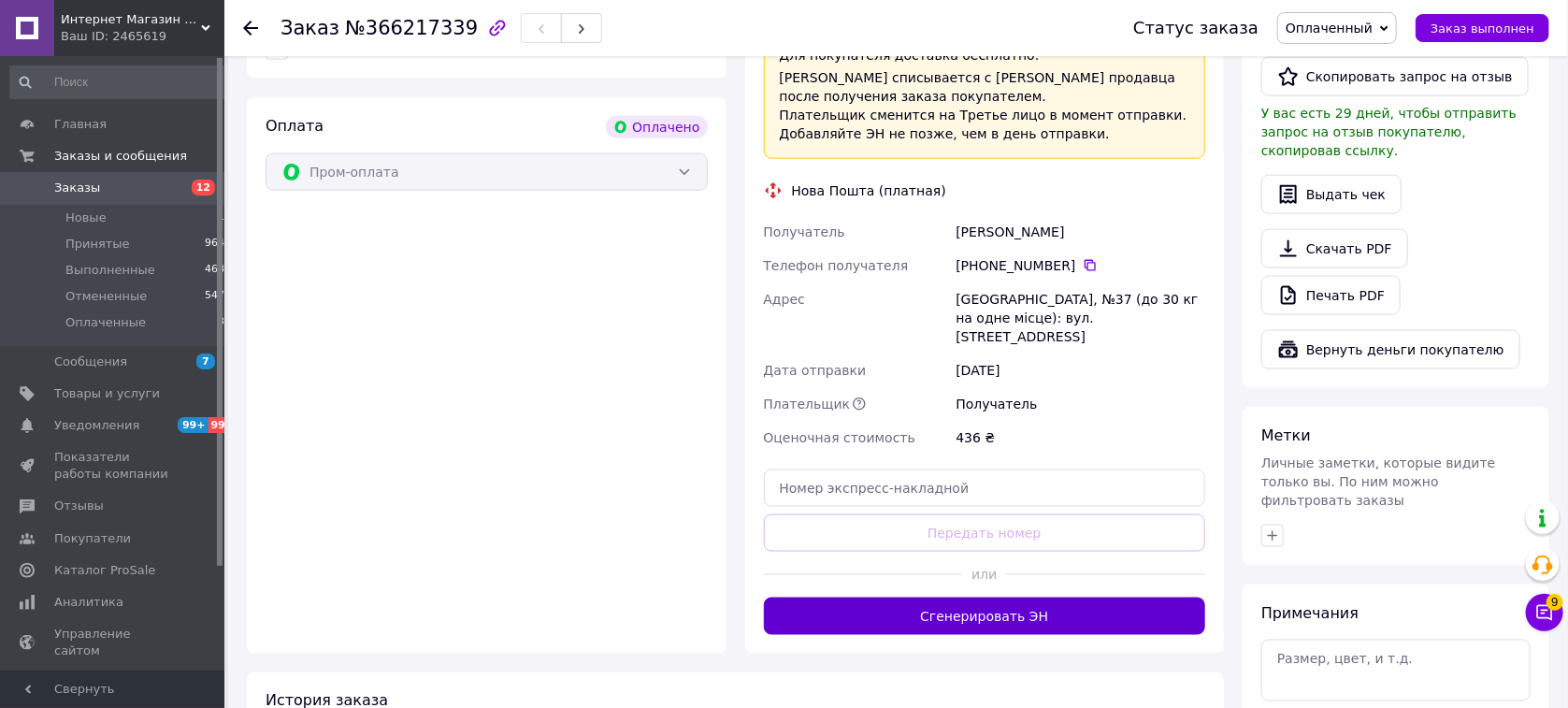
click at [1026, 598] on button "Сгенерировать ЭН" at bounding box center [985, 616] width 443 height 37
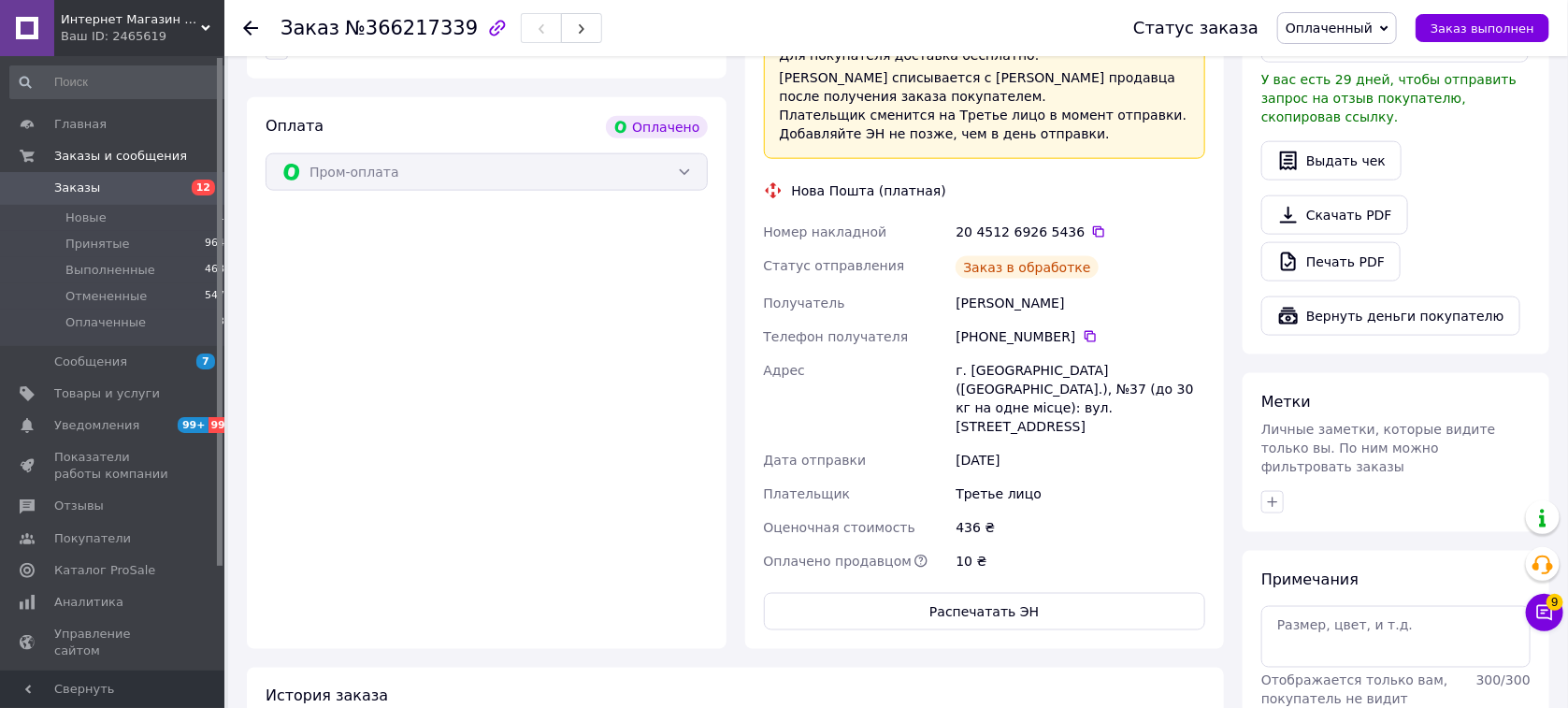
click at [239, 26] on div "Заказ №366217339 Статус заказа Оплаченный Принят Выполнен Отменен Заказ выполнен" at bounding box center [896, 28] width 1343 height 57
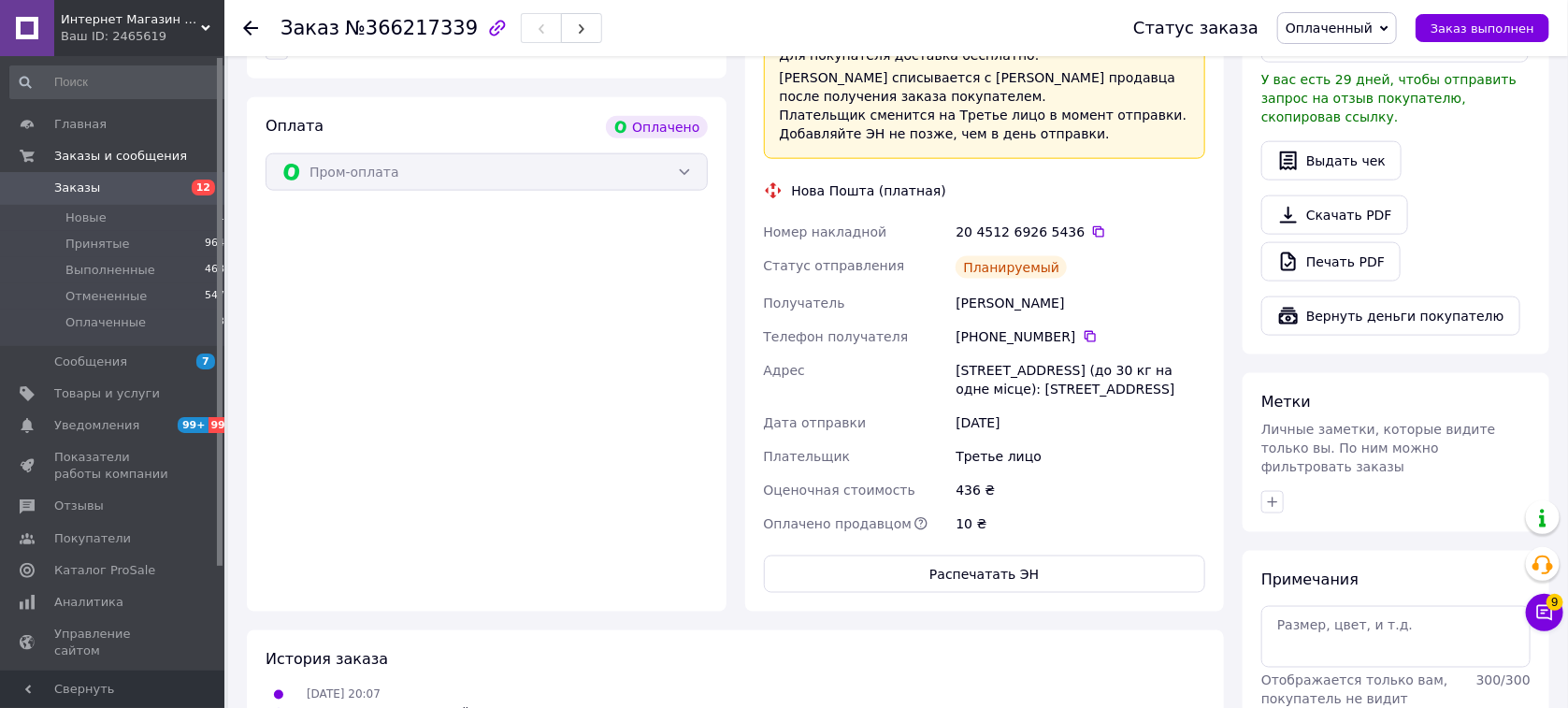
click at [249, 28] on use at bounding box center [251, 28] width 15 height 15
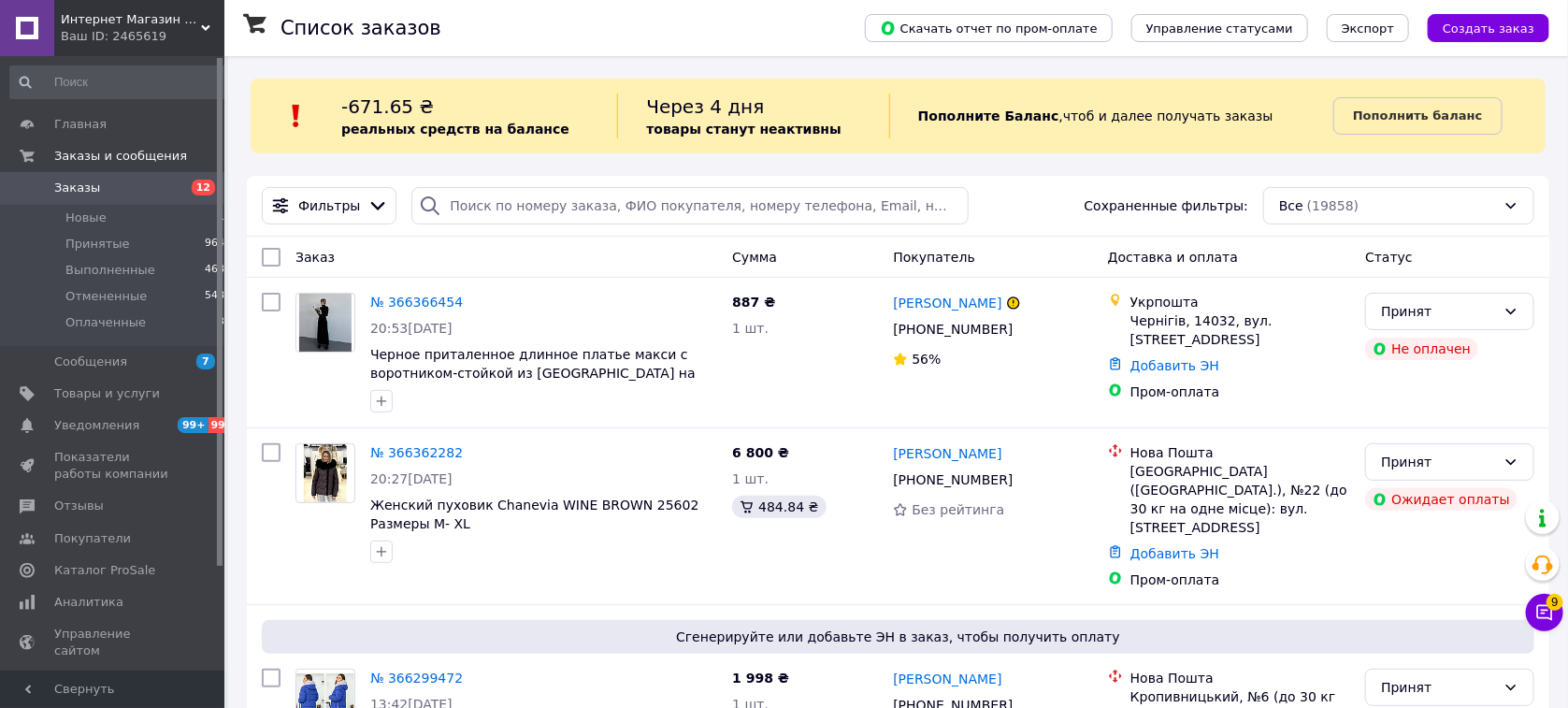
scroll to position [1537, 0]
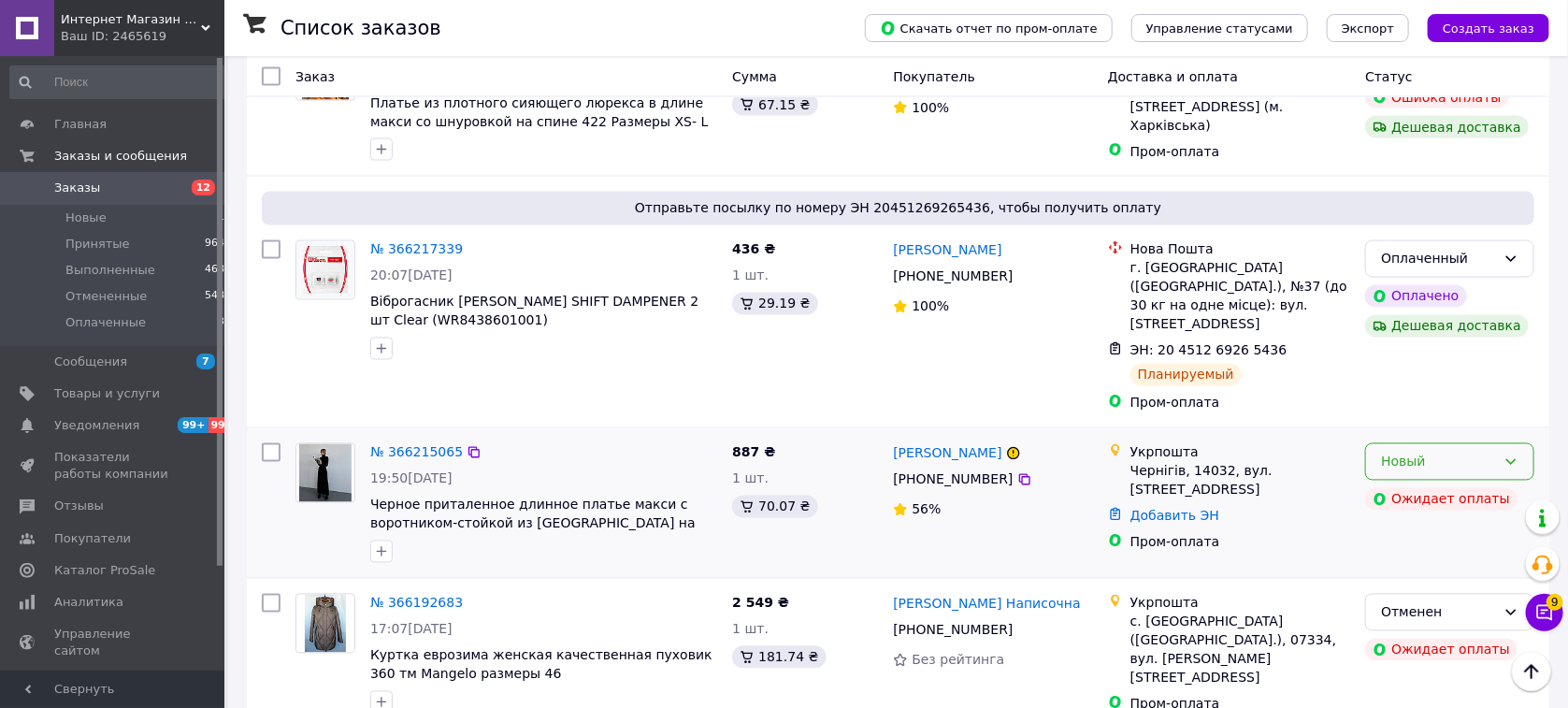
click at [1452, 451] on div "Новый" at bounding box center [1438, 461] width 115 height 20
click at [1422, 480] on li "Отменен" at bounding box center [1450, 488] width 168 height 34
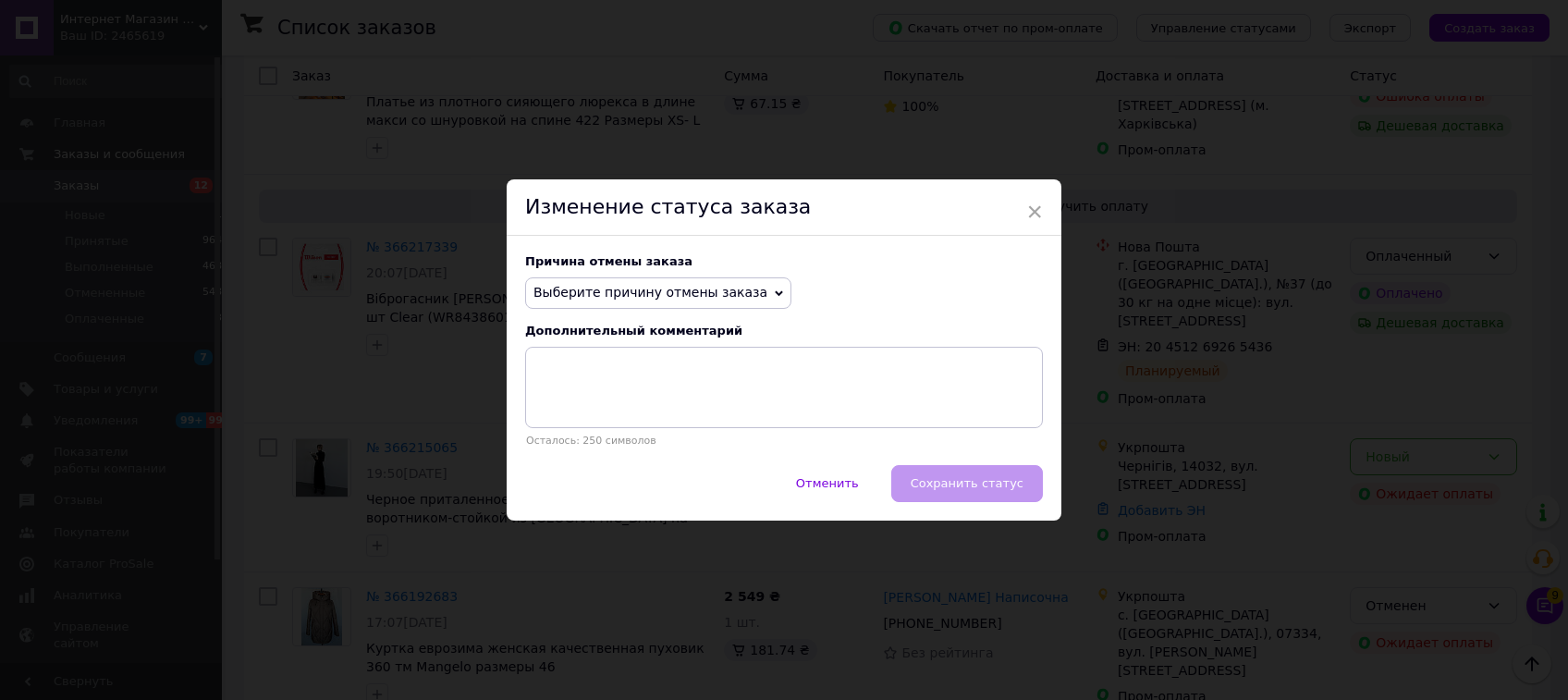
click at [581, 289] on span "Выберите причину отмены заказа" at bounding box center [650, 293] width 234 height 15
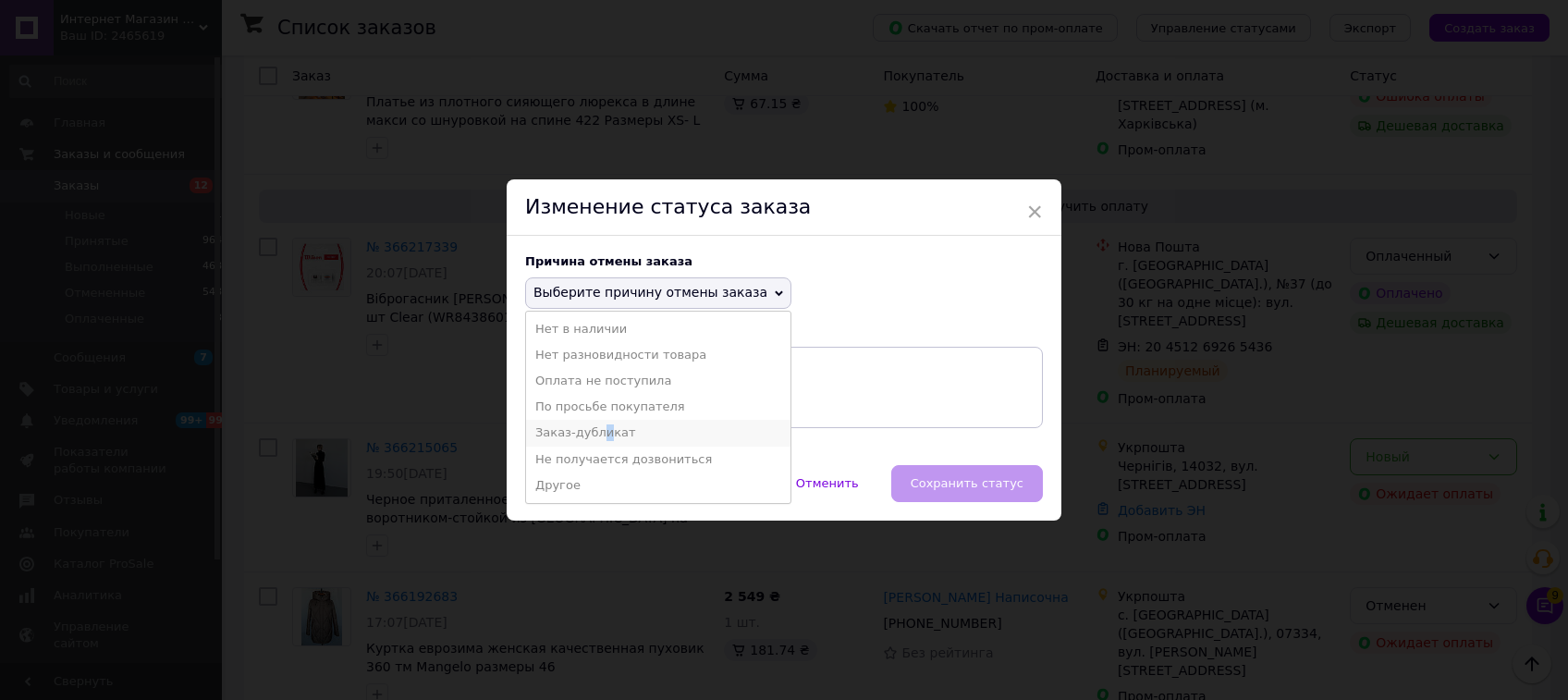
click at [592, 431] on li "Заказ-дубликат" at bounding box center [658, 432] width 264 height 26
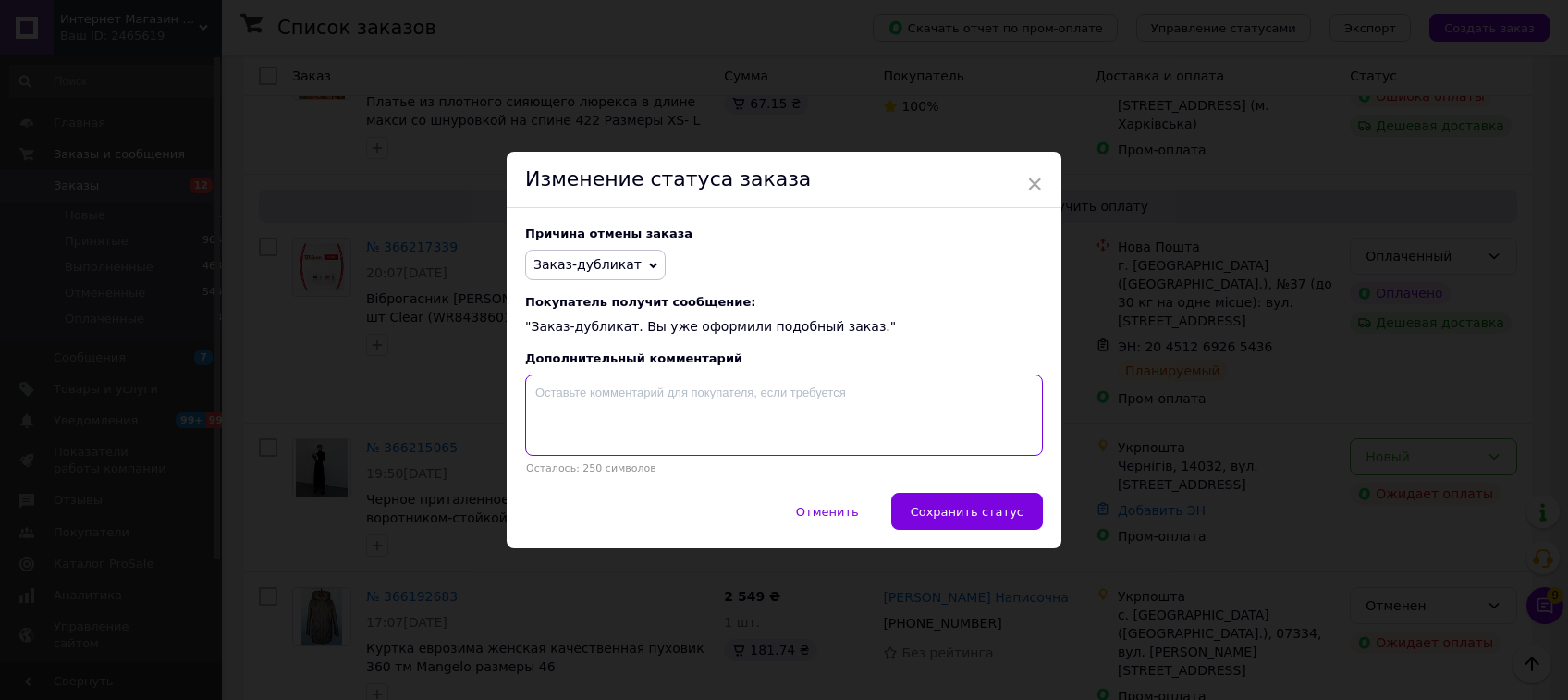
click at [592, 431] on textarea at bounding box center [784, 415] width 517 height 81
click at [977, 517] on span "Сохранить статус" at bounding box center [966, 512] width 113 height 14
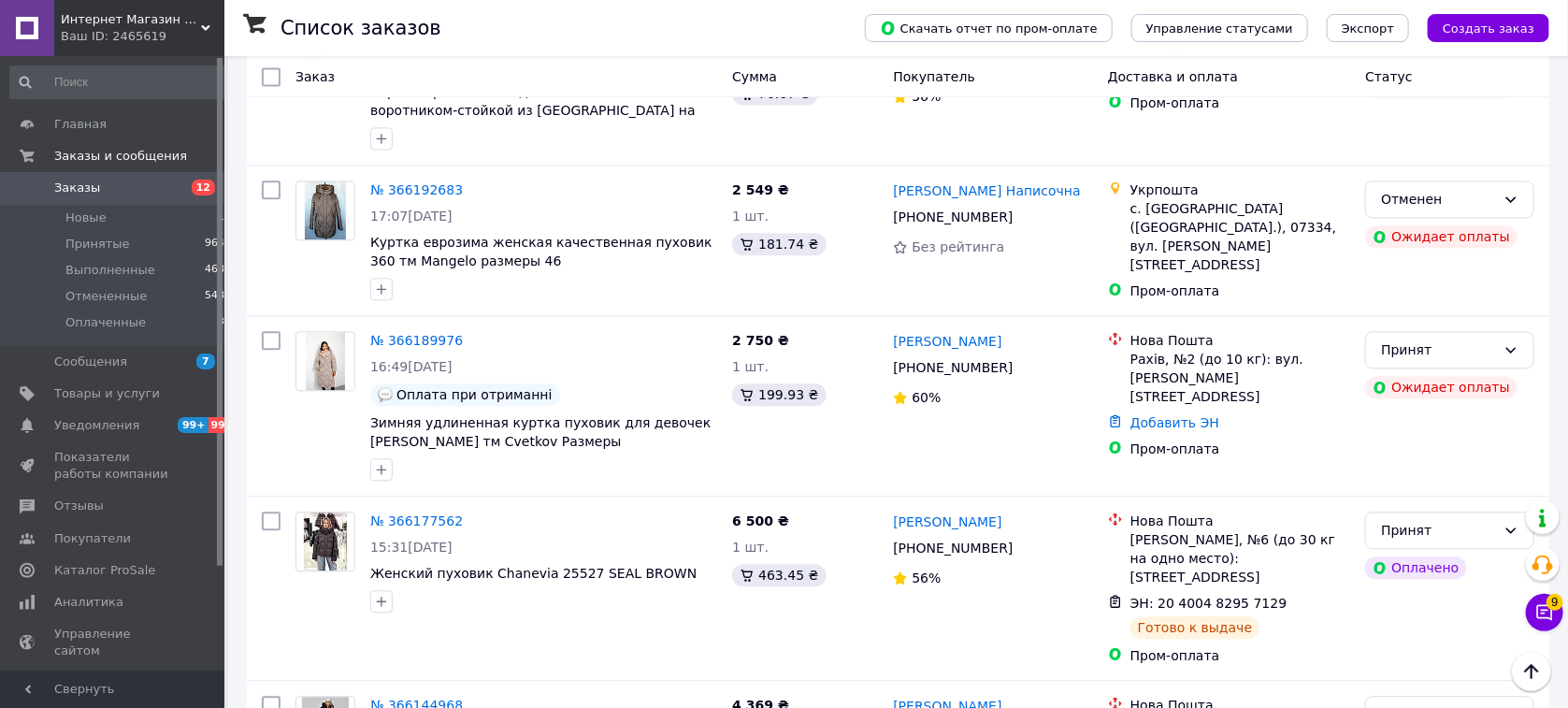
scroll to position [2047, 0]
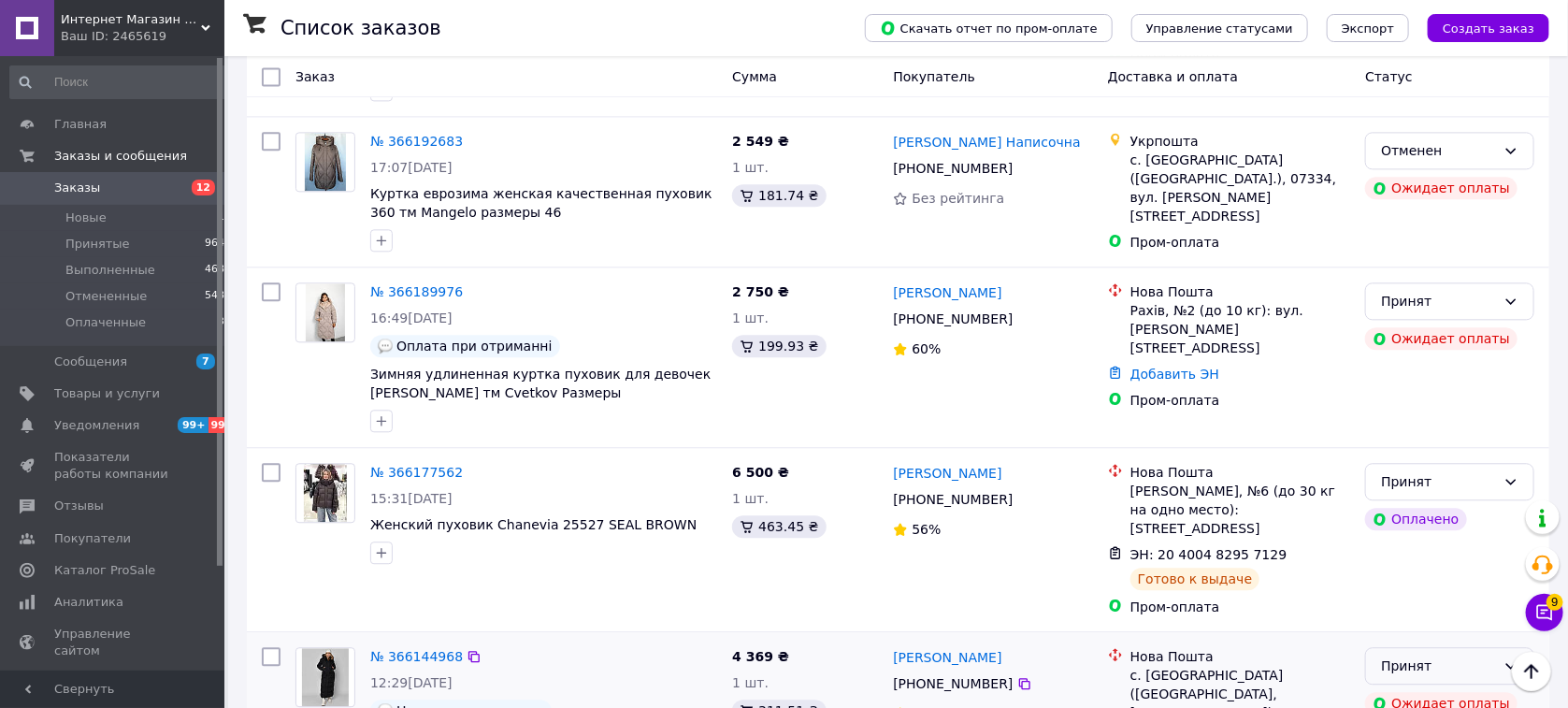
click at [1392, 647] on div "Принят" at bounding box center [1449, 665] width 170 height 37
click at [1402, 504] on li "Отменен" at bounding box center [1450, 511] width 168 height 34
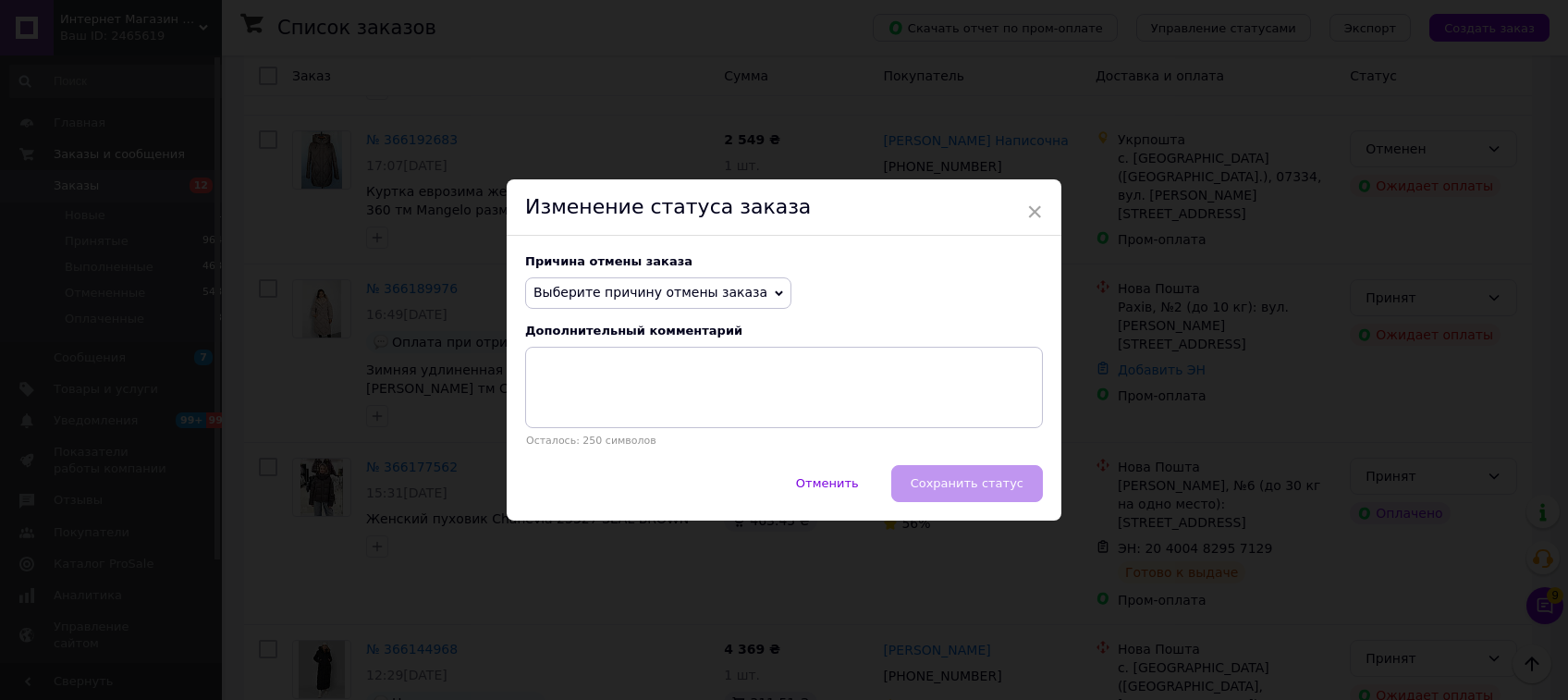
click at [654, 291] on span "Выберите причину отмены заказа" at bounding box center [650, 293] width 234 height 15
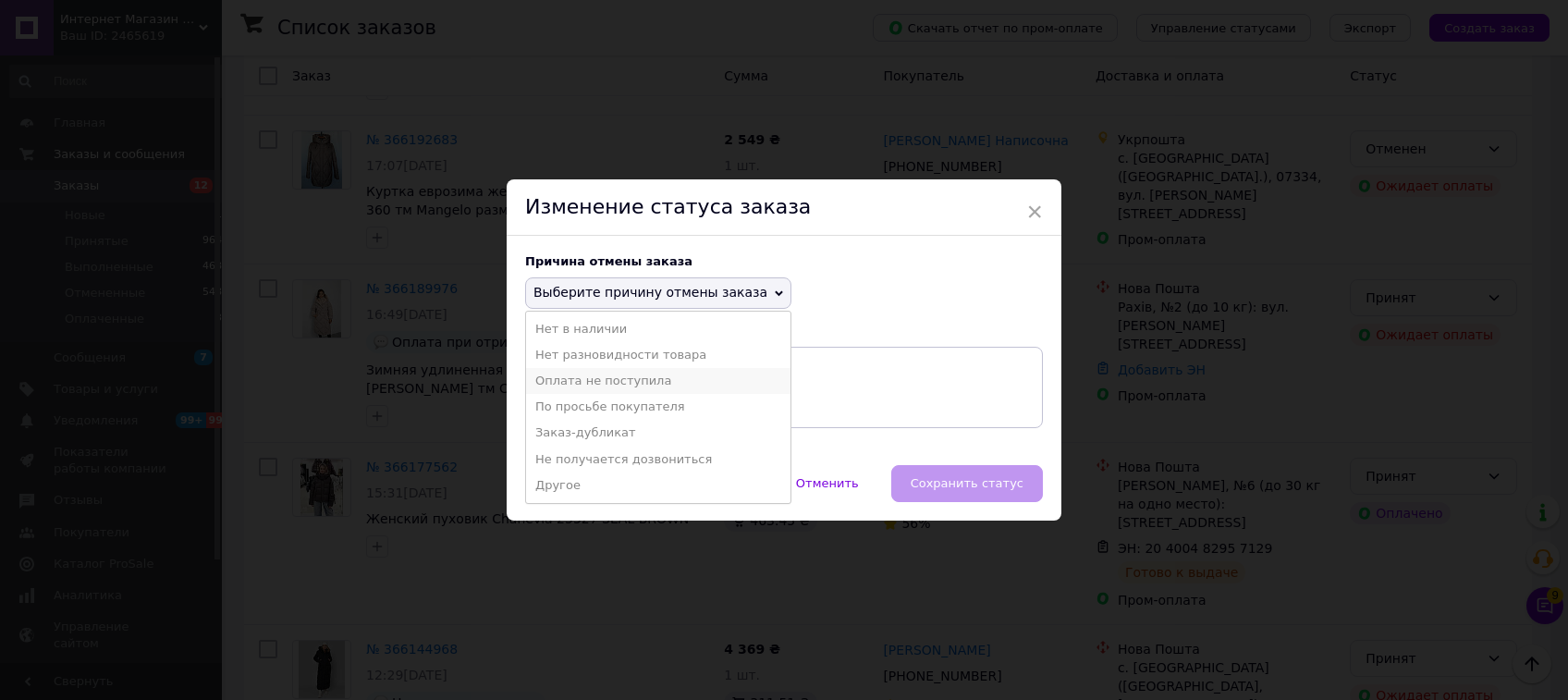
click at [643, 377] on li "Оплата не поступила" at bounding box center [658, 380] width 264 height 26
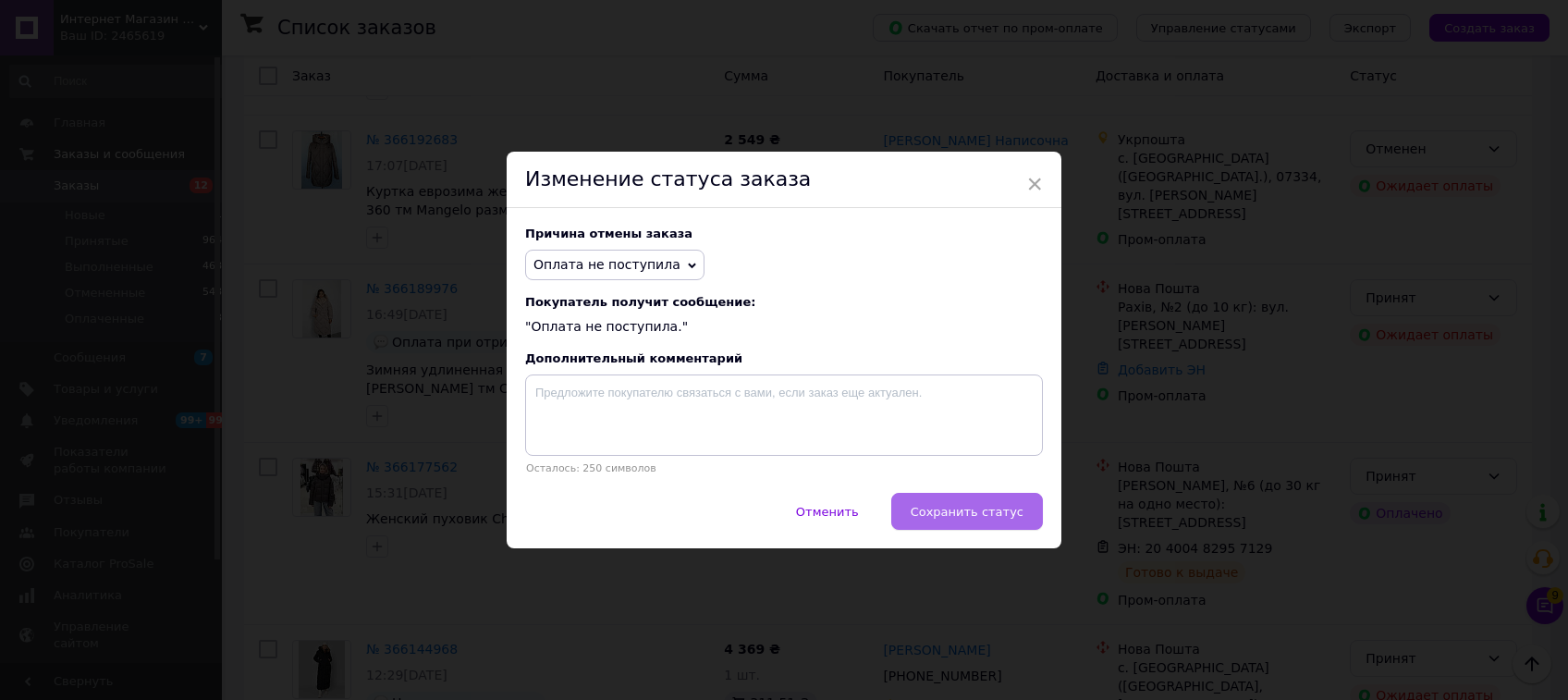
click at [997, 498] on button "Сохранить статус" at bounding box center [967, 511] width 152 height 37
click at [1000, 510] on div "Отменить   Сохранить статус" at bounding box center [784, 520] width 555 height 56
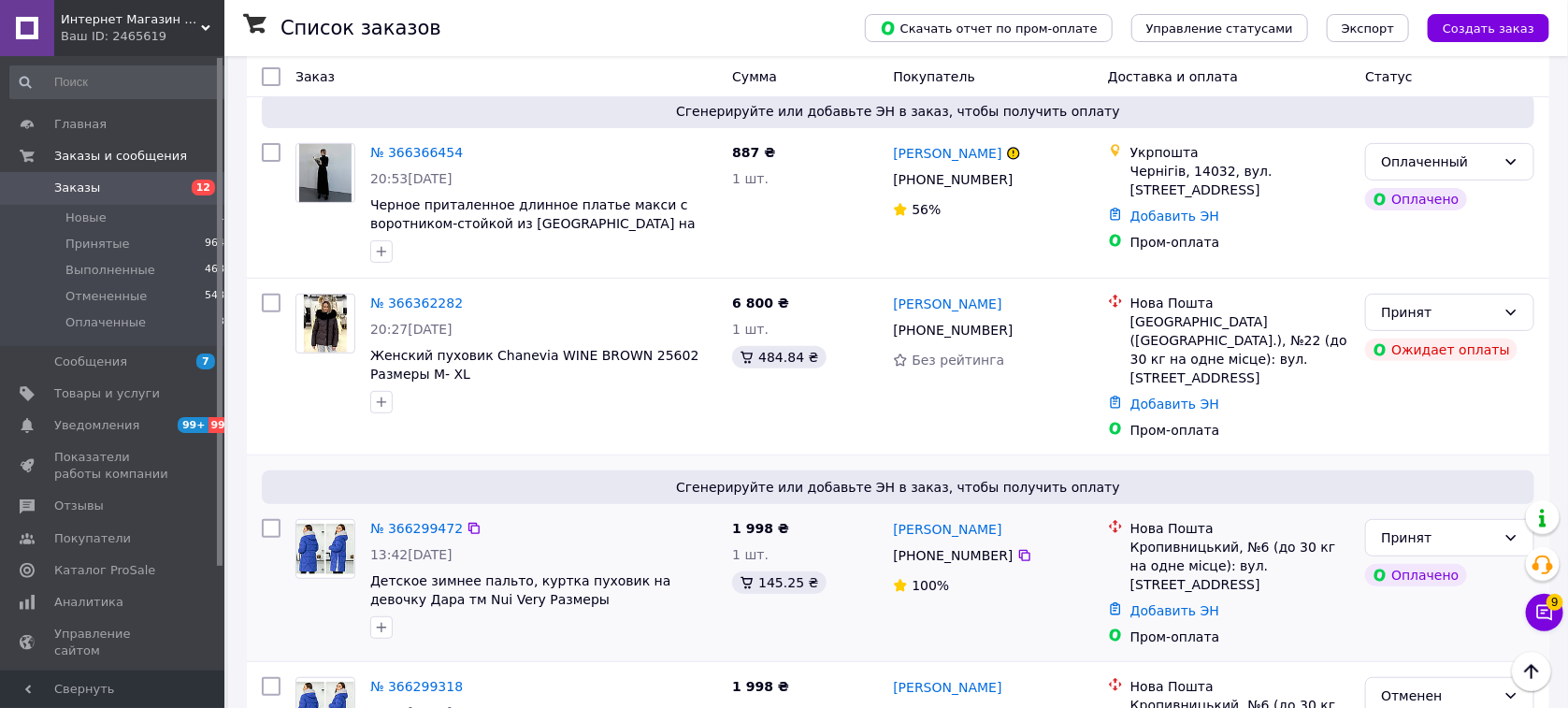
scroll to position [0, 0]
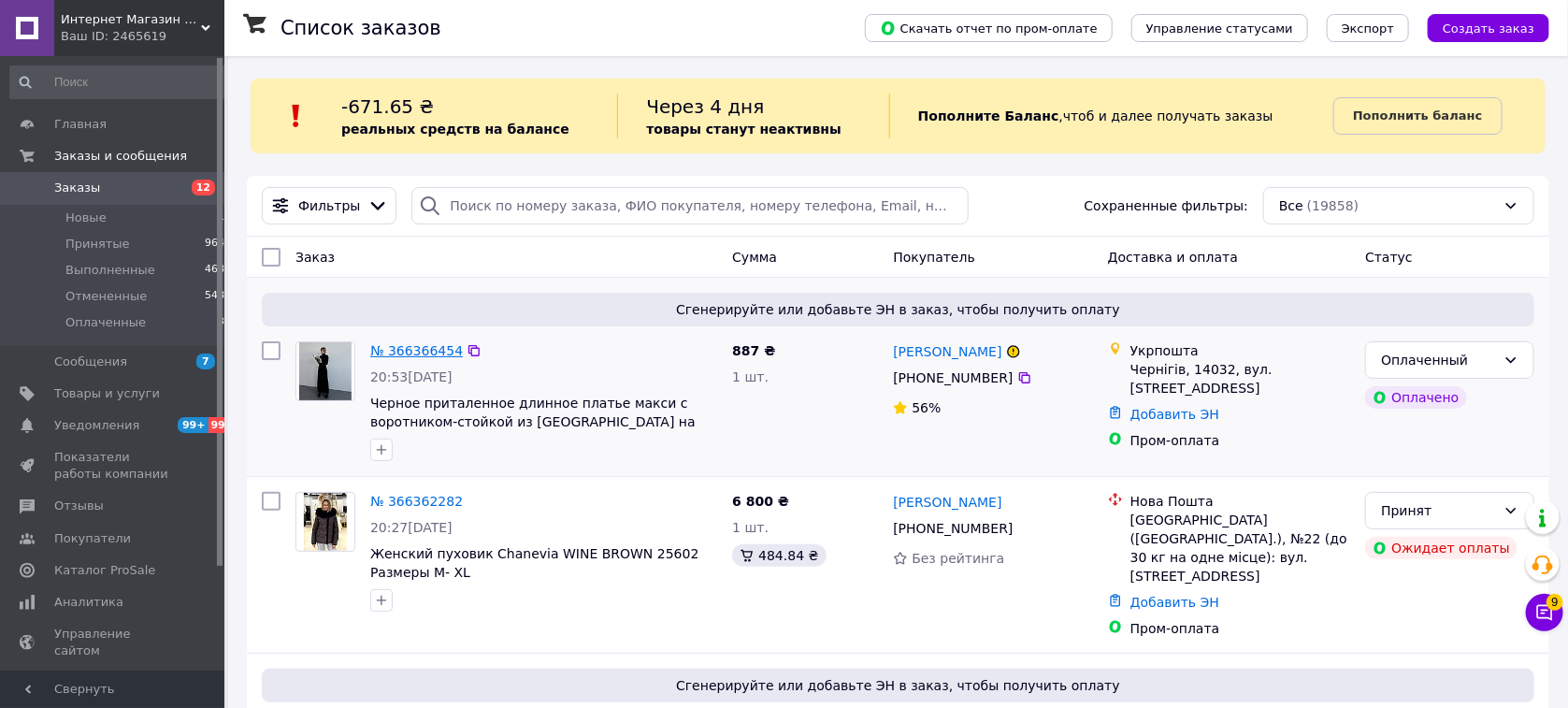
click at [420, 350] on link "№ 366366454" at bounding box center [416, 351] width 93 height 15
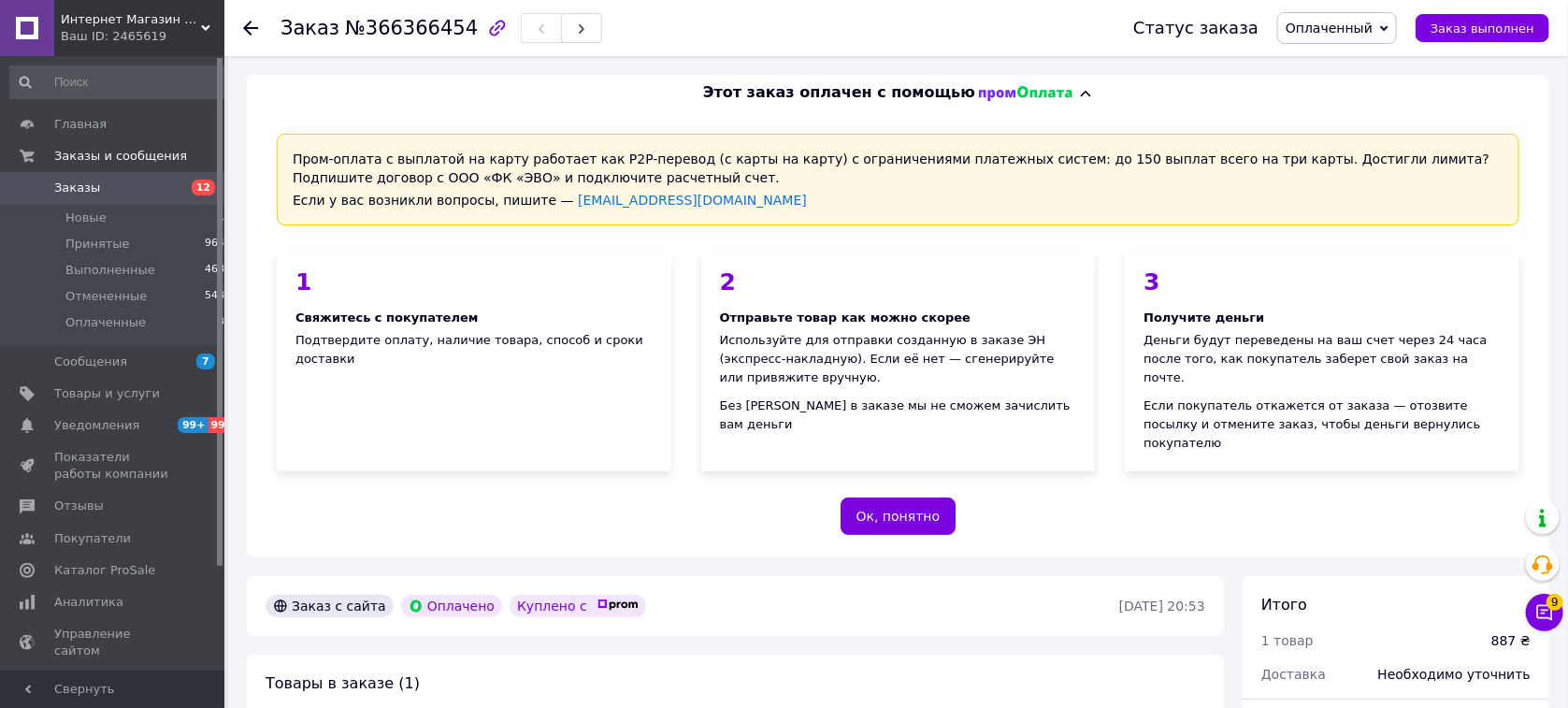
click at [1351, 23] on span "Оплаченный" at bounding box center [1329, 28] width 87 height 15
click at [1356, 67] on li "Принят" at bounding box center [1336, 65] width 118 height 28
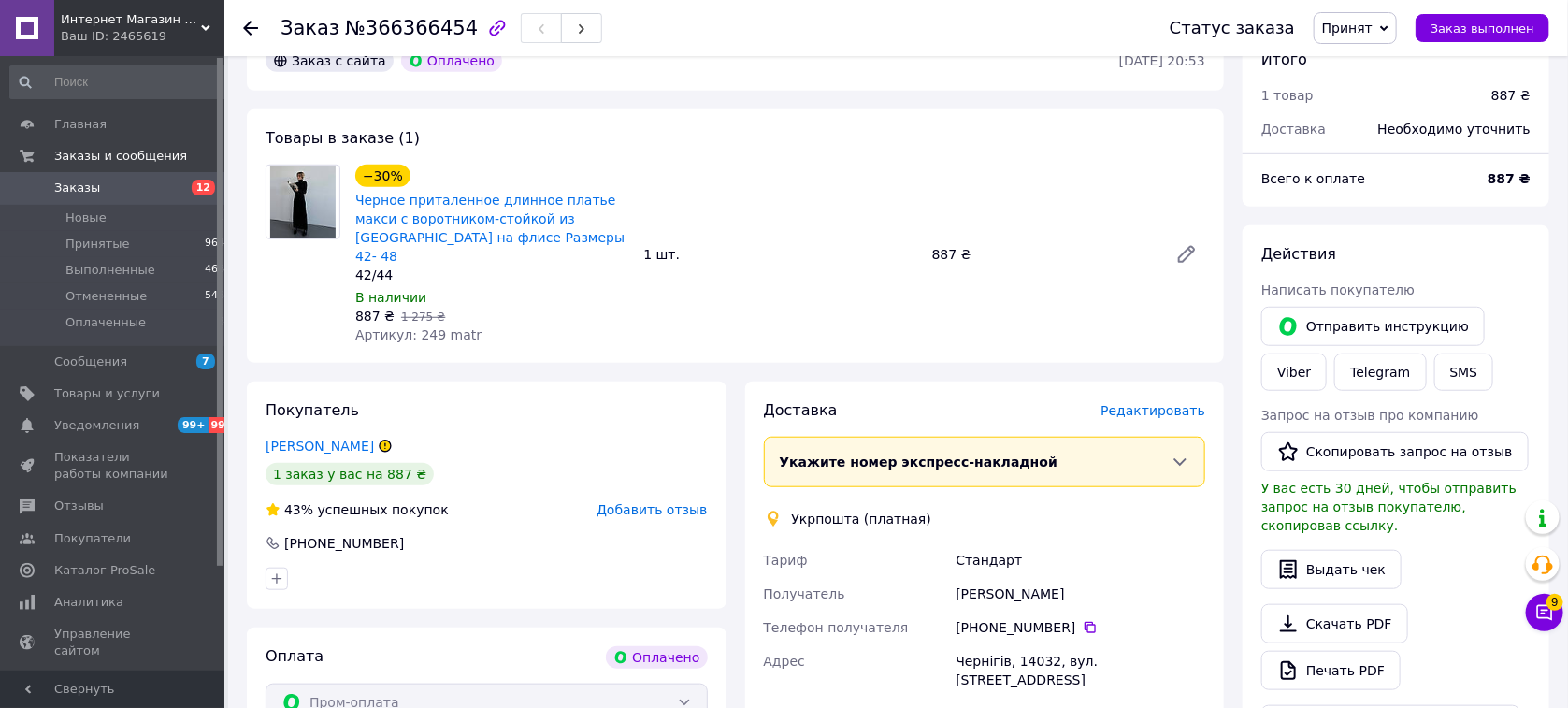
scroll to position [1007, 0]
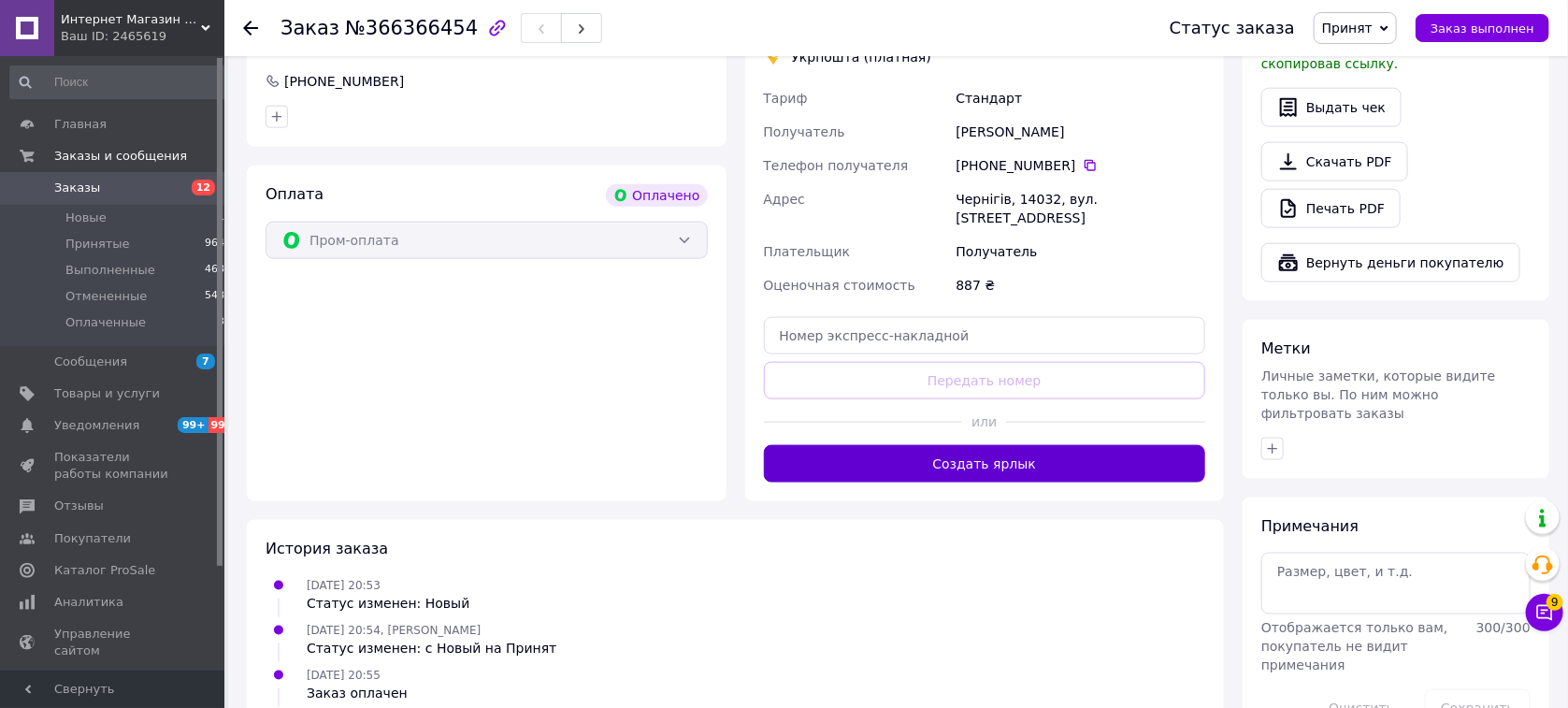
click at [1065, 445] on button "Создать ярлык" at bounding box center [985, 464] width 443 height 37
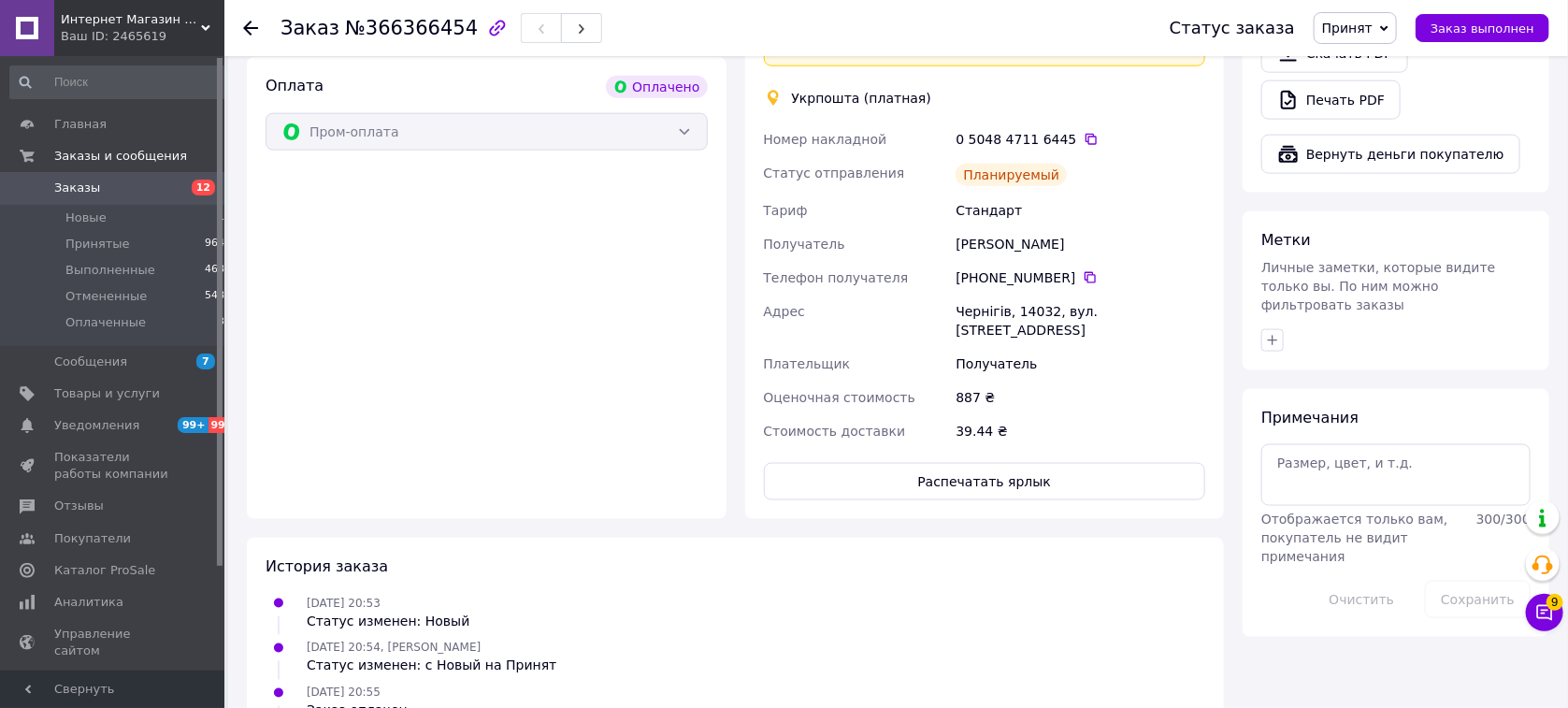
scroll to position [652, 0]
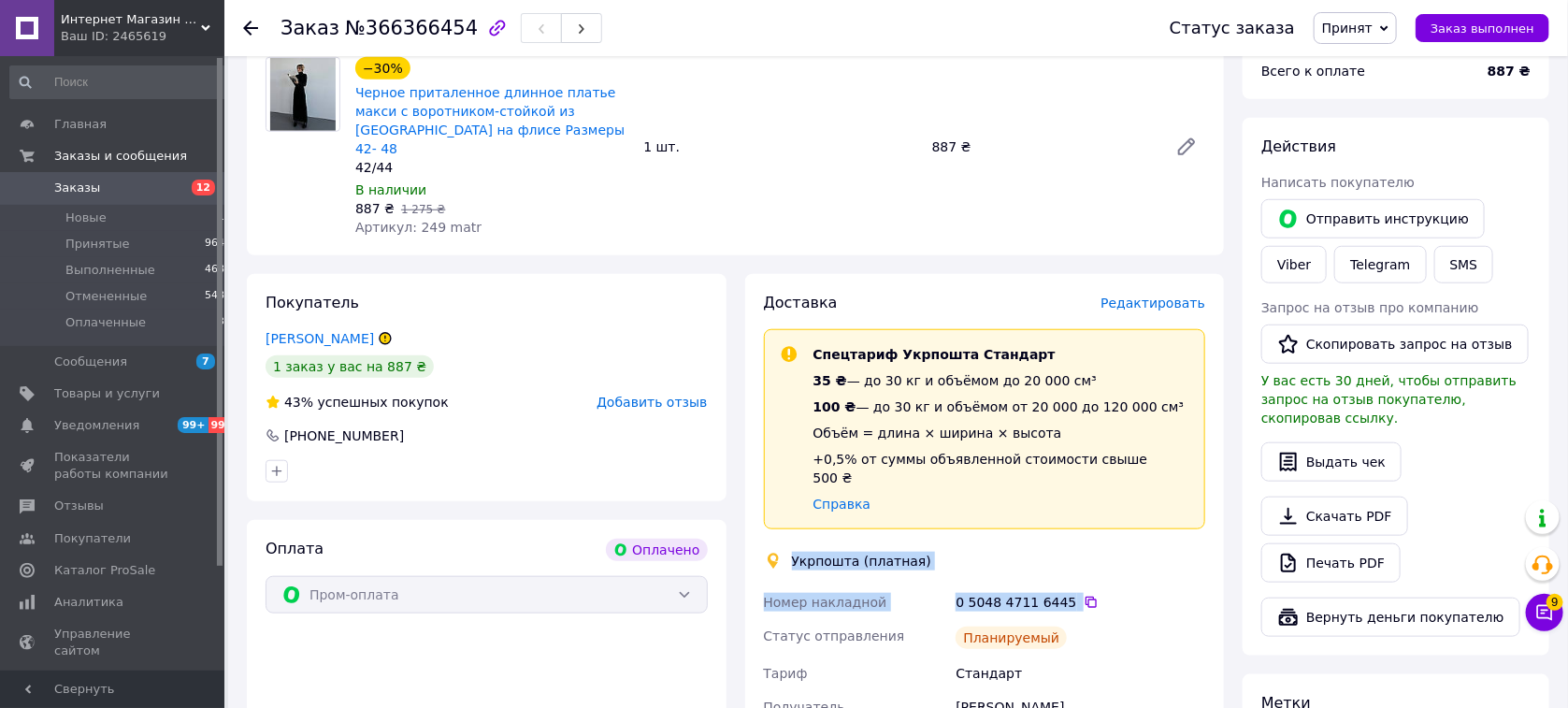
drag, startPoint x: 1070, startPoint y: 630, endPoint x: 792, endPoint y: 485, distance: 313.5
click at [792, 485] on div "Доставка Редактировать Спецтариф Укрпошта Стандарт 35 ₴ — до 30 кг и объёмом до…" at bounding box center [985, 628] width 443 height 671
copy div "Укрпошта (платная) Номер накладной 0 5048 4711 6445"
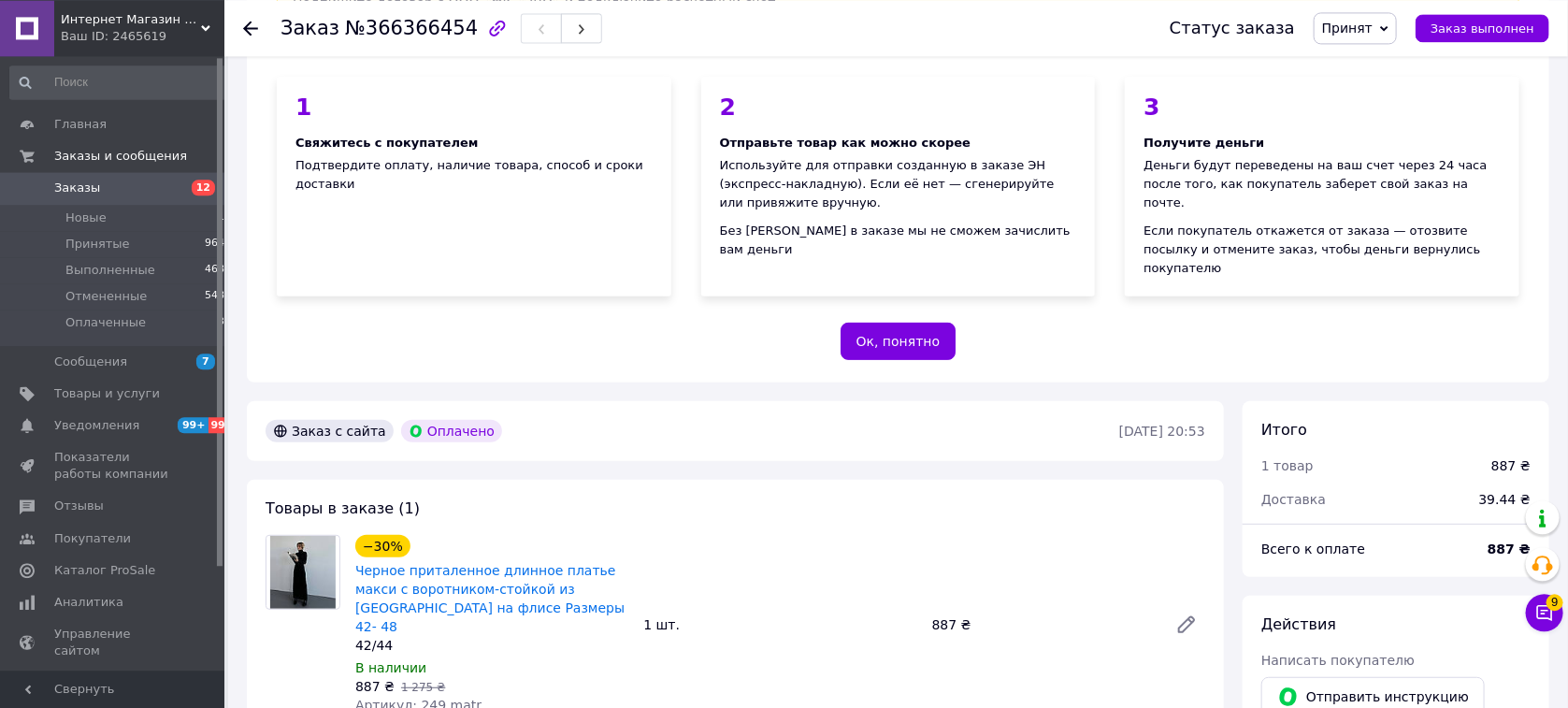
scroll to position [0, 0]
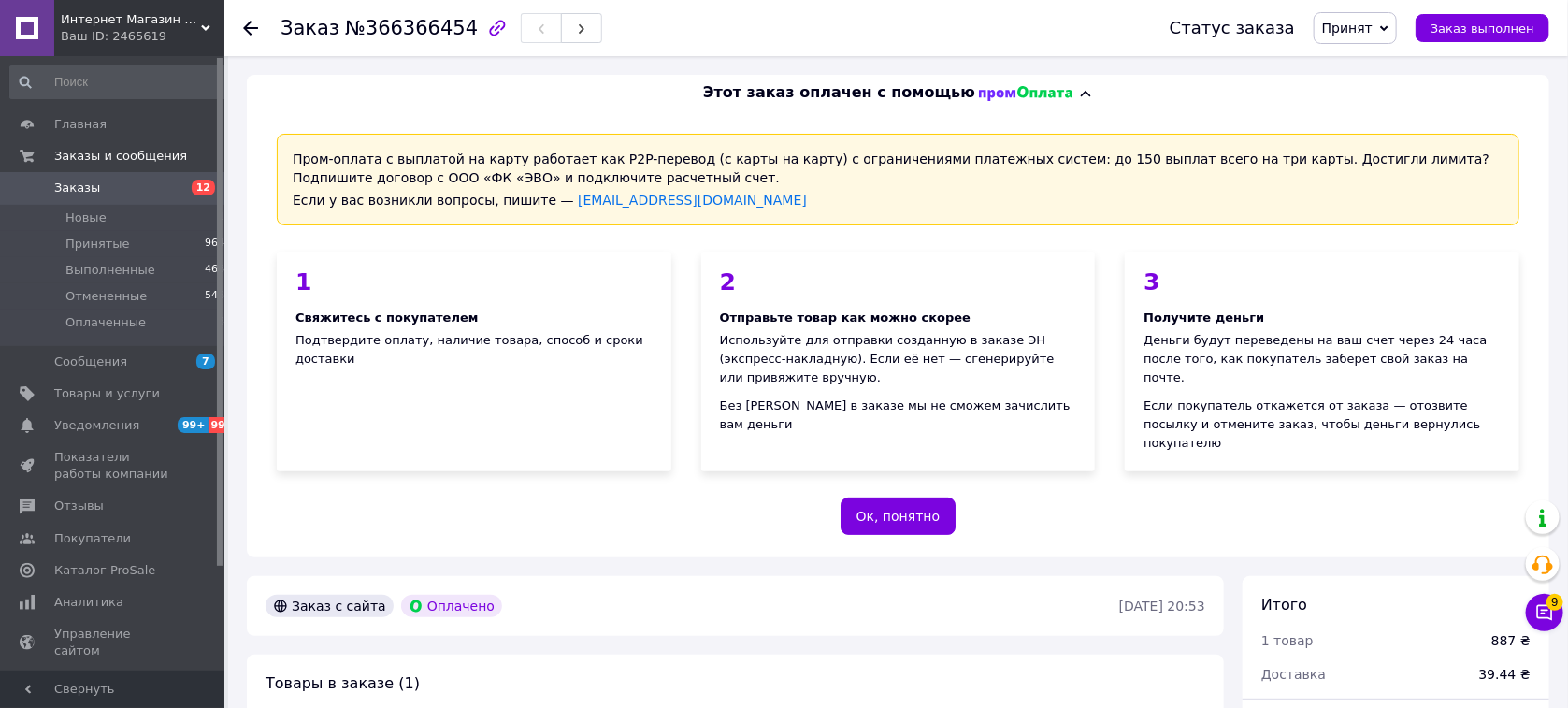
click at [256, 28] on use at bounding box center [251, 28] width 15 height 15
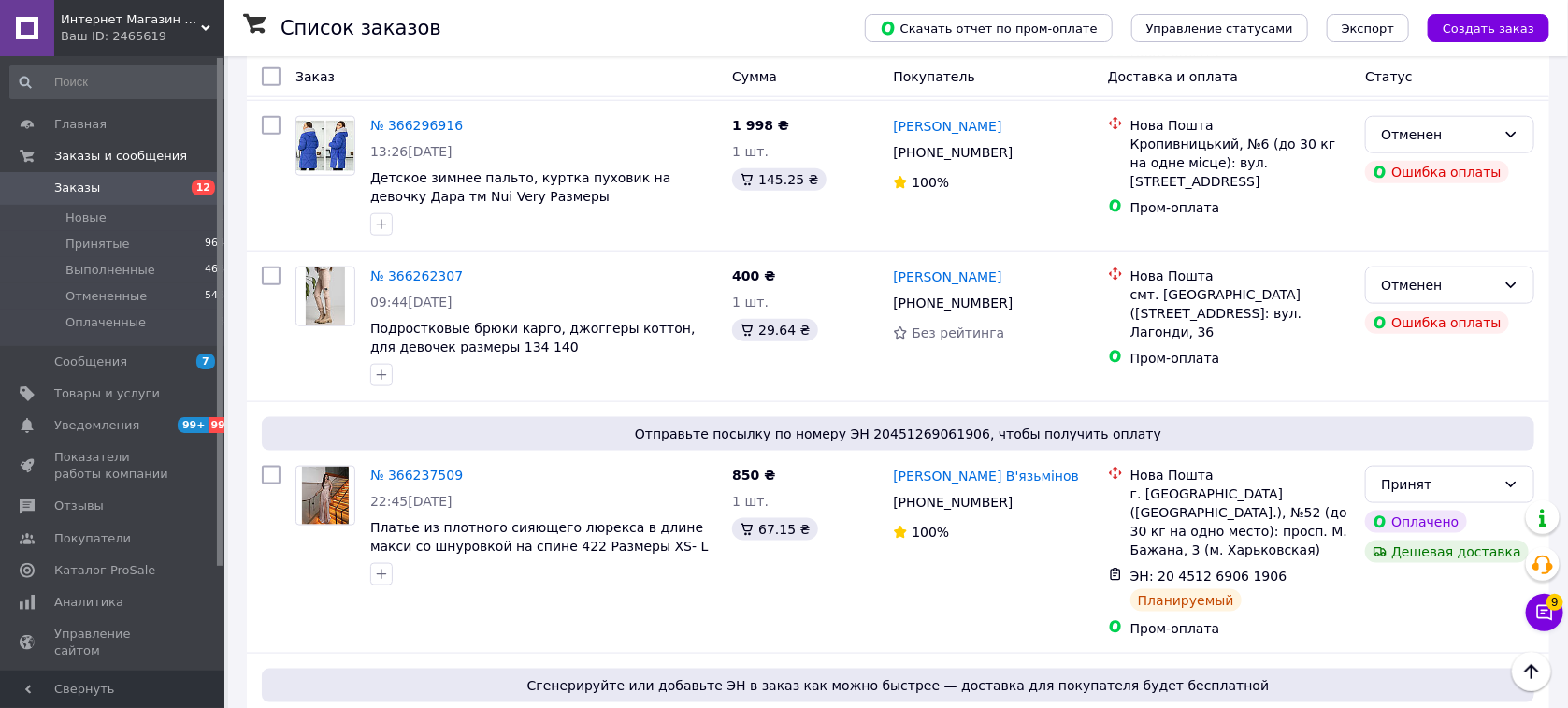
scroll to position [1387, 0]
